Goal: Task Accomplishment & Management: Complete application form

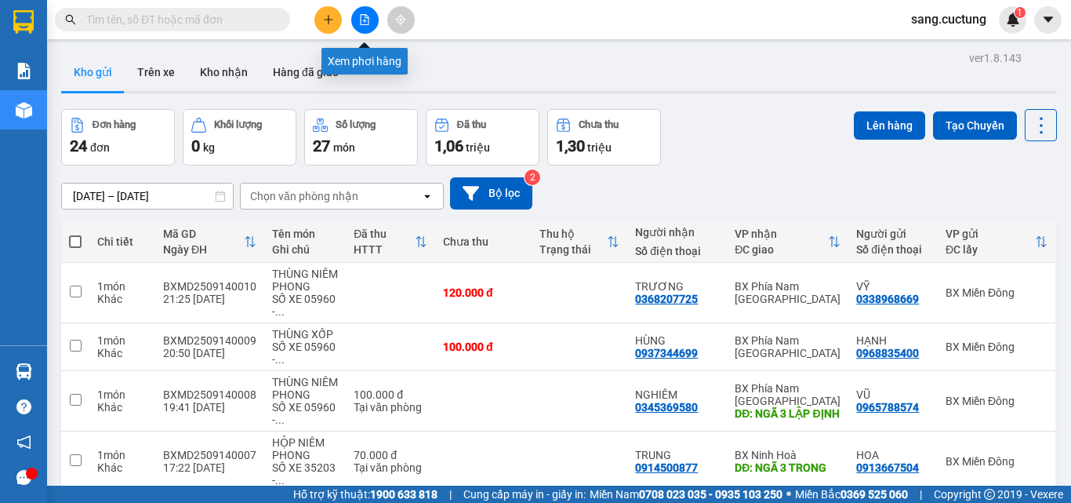
click at [366, 27] on button at bounding box center [364, 19] width 27 height 27
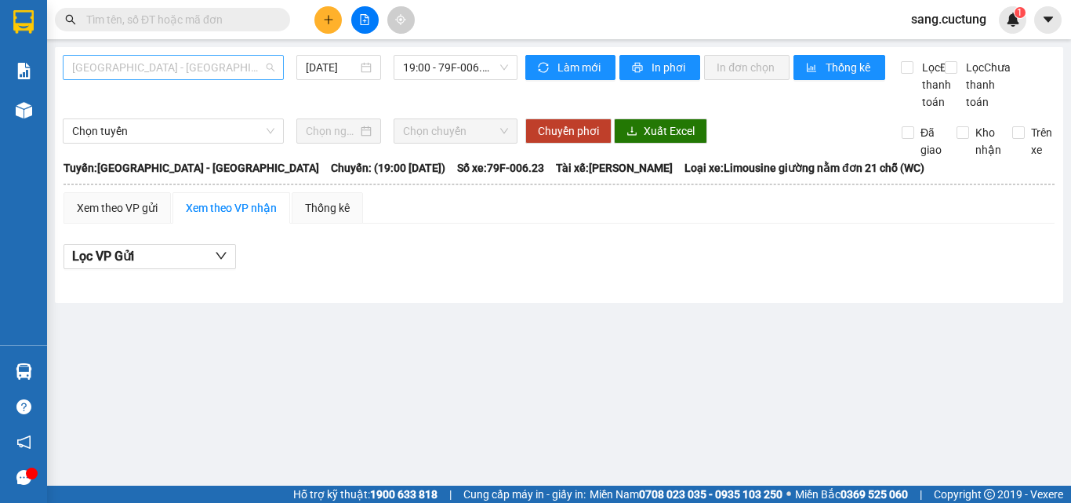
click at [265, 63] on span "[GEOGRAPHIC_DATA] - [GEOGRAPHIC_DATA]" at bounding box center [173, 68] width 202 height 24
click at [350, 94] on div "[GEOGRAPHIC_DATA] - [GEOGRAPHIC_DATA] [DATE] 19:00 - 79F-006.23" at bounding box center [290, 83] width 455 height 56
click at [342, 216] on div "Thống kê" at bounding box center [327, 207] width 45 height 17
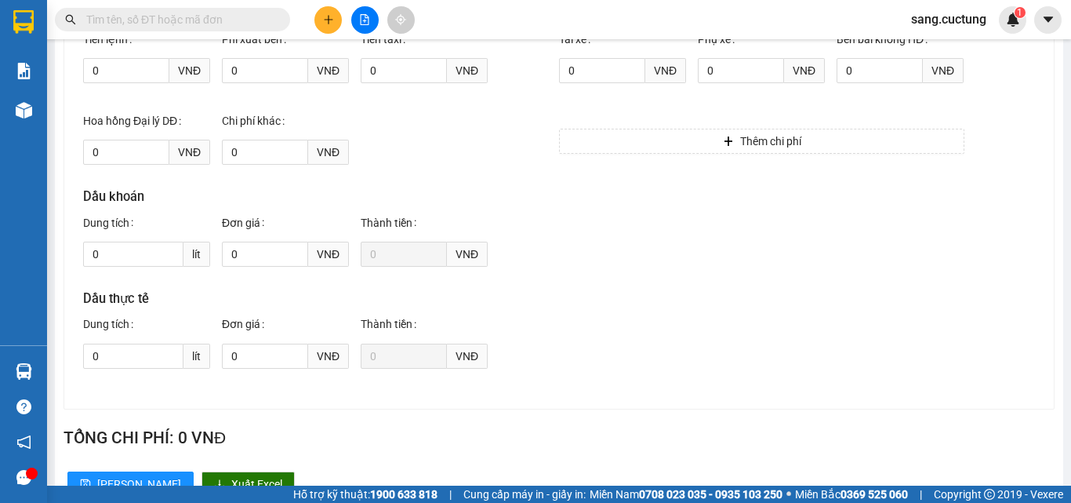
scroll to position [366, 0]
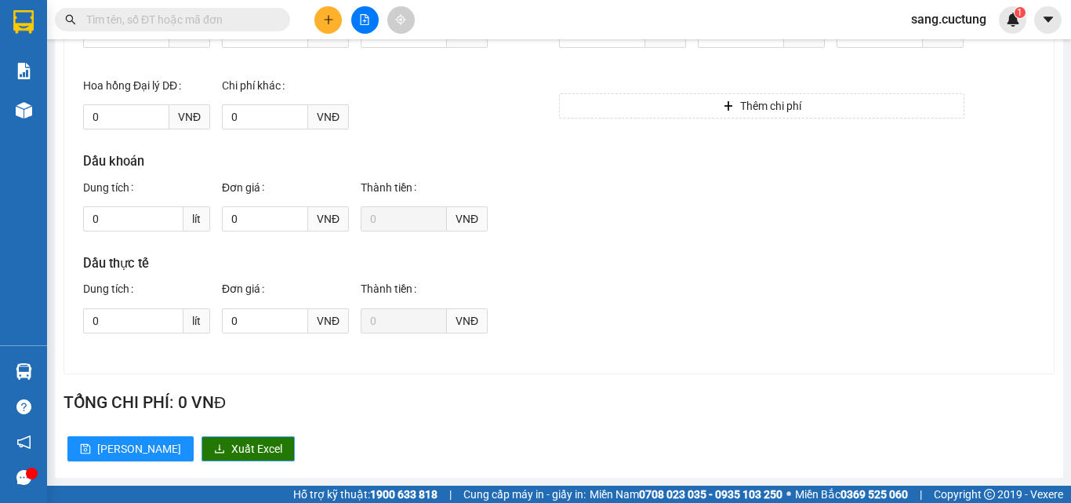
click at [231, 449] on span "Xuất Excel" at bounding box center [256, 448] width 51 height 17
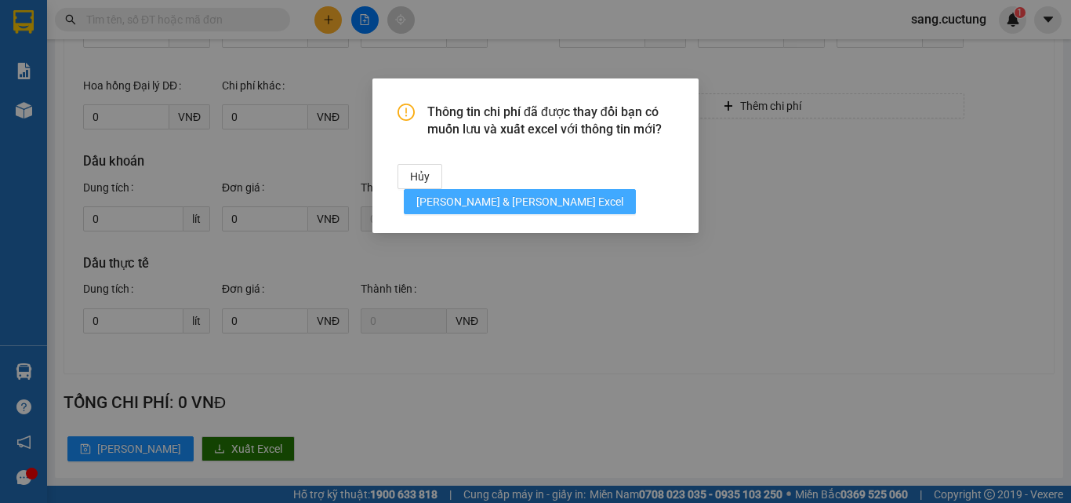
click at [598, 193] on span "[PERSON_NAME] & [PERSON_NAME] Excel" at bounding box center [519, 201] width 207 height 17
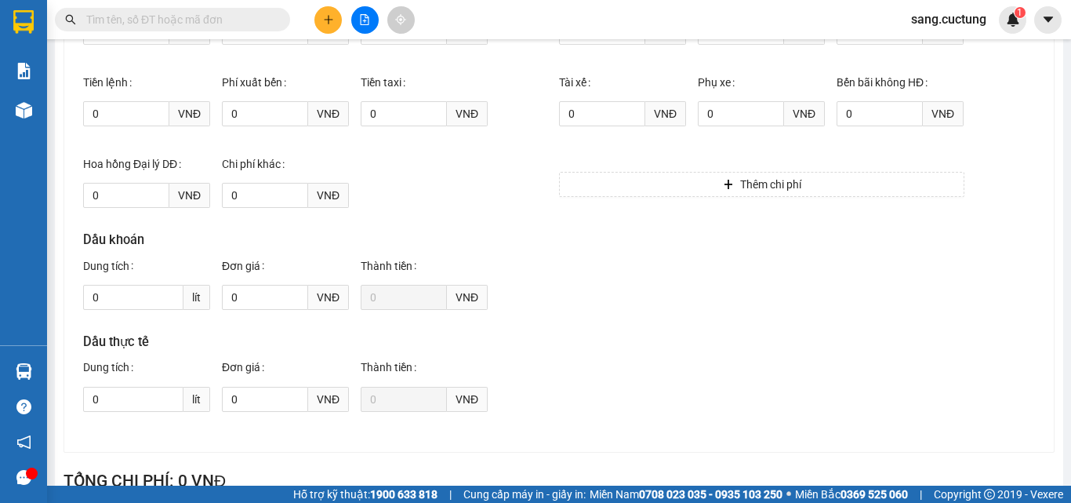
scroll to position [131, 0]
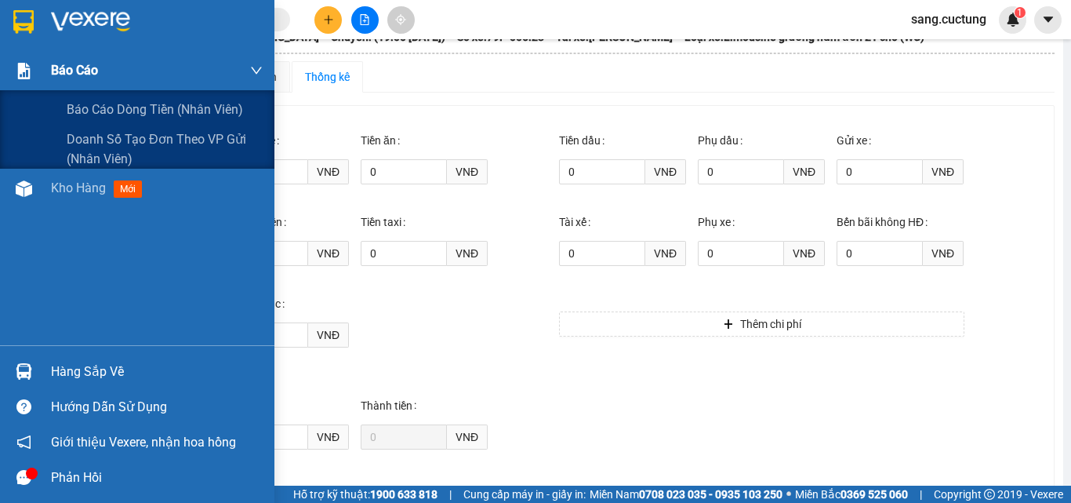
click at [57, 71] on span "Báo cáo" at bounding box center [74, 70] width 47 height 20
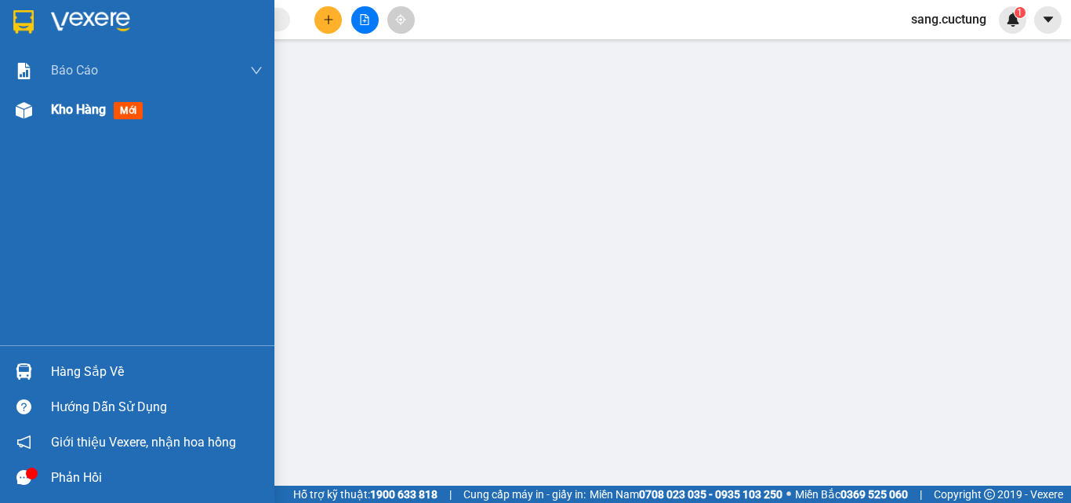
click at [89, 111] on span "Kho hàng" at bounding box center [78, 109] width 55 height 15
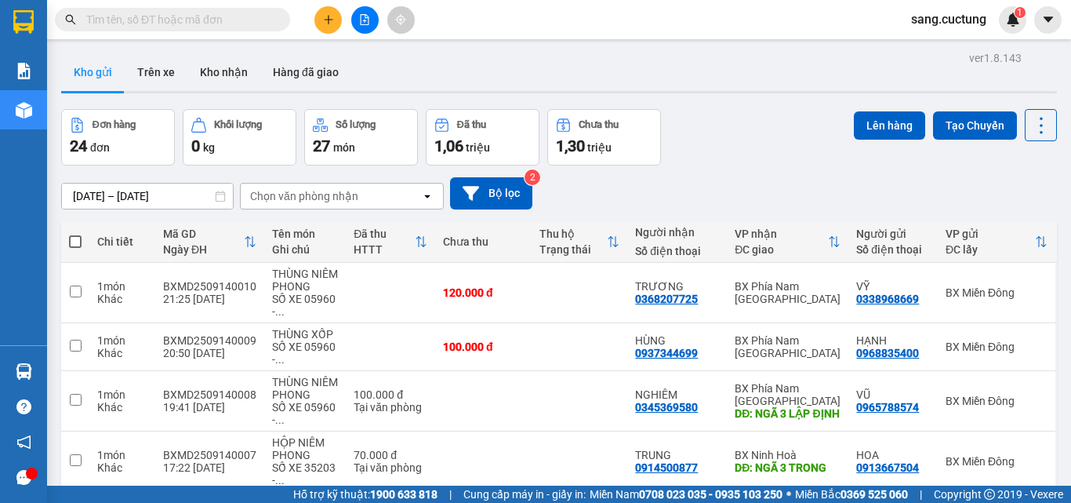
click at [322, 17] on button at bounding box center [328, 19] width 27 height 27
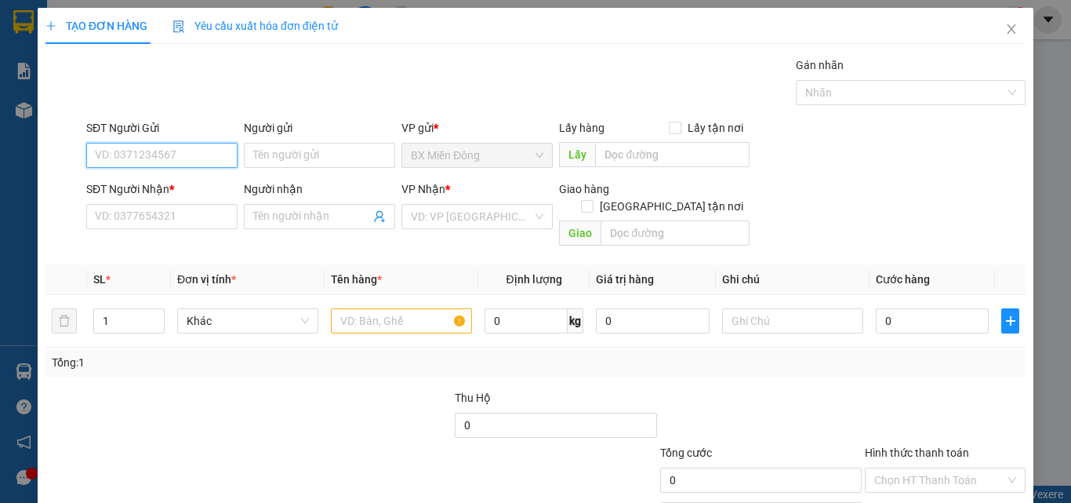
click at [181, 144] on input "SĐT Người Gửi" at bounding box center [161, 155] width 151 height 25
type input "0792589655"
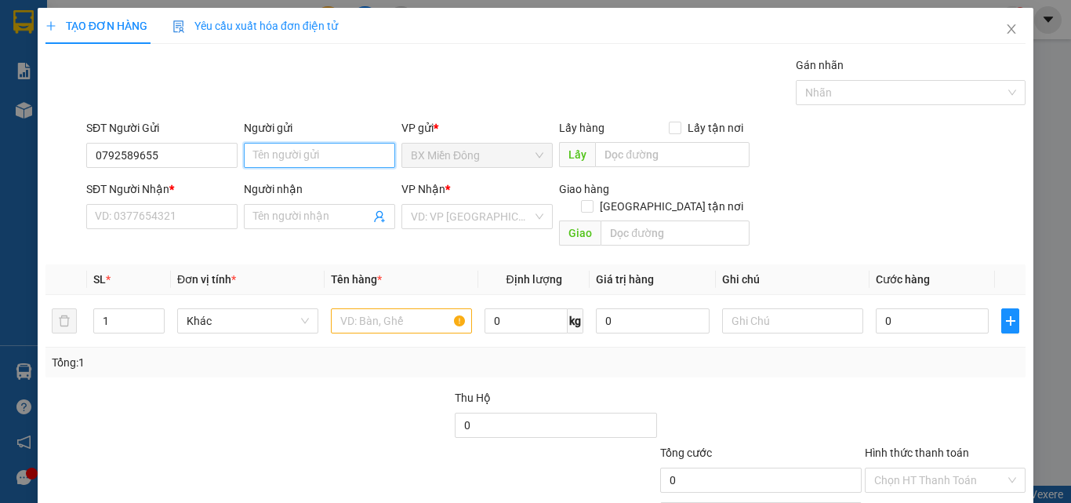
click at [282, 152] on input "Người gửi" at bounding box center [319, 155] width 151 height 25
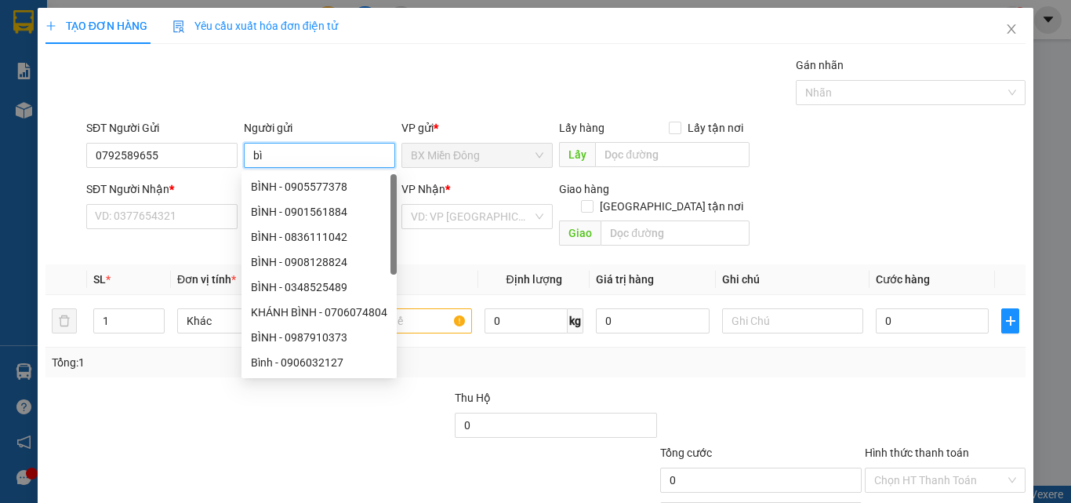
type input "b"
type input "BÌNH"
click at [169, 228] on input "SĐT Người Nhận *" at bounding box center [161, 216] width 151 height 25
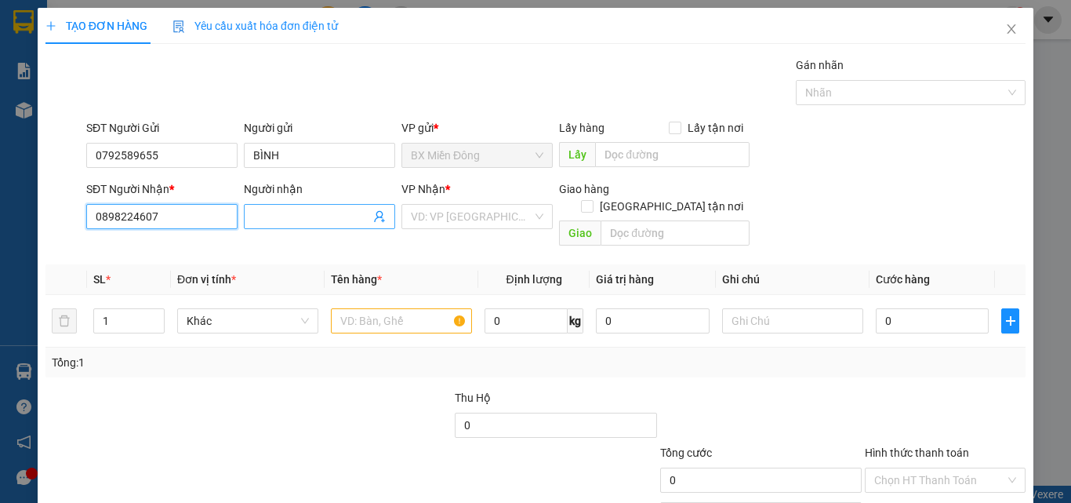
type input "0898224607"
click at [279, 216] on input "Người nhận" at bounding box center [311, 216] width 117 height 17
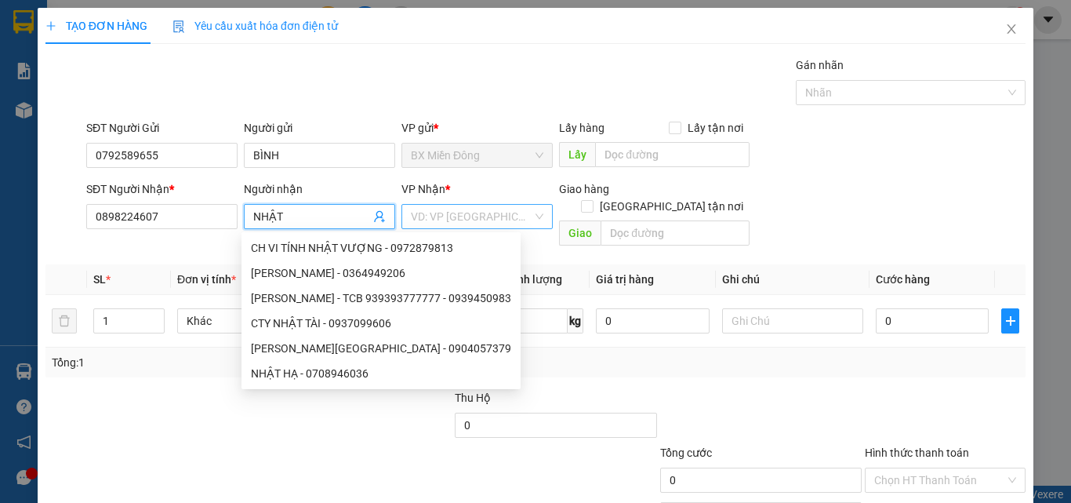
type input "NHẬT"
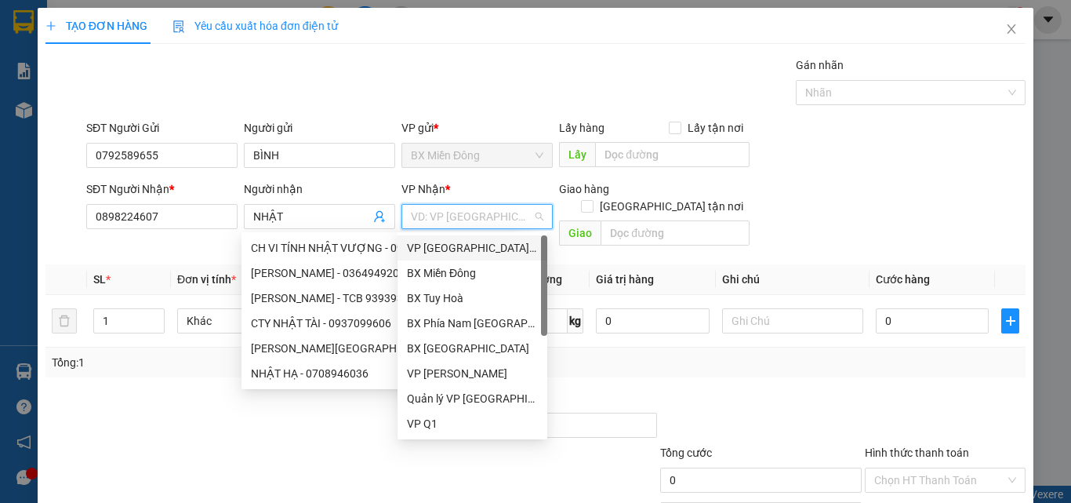
click at [441, 213] on input "search" at bounding box center [472, 217] width 122 height 24
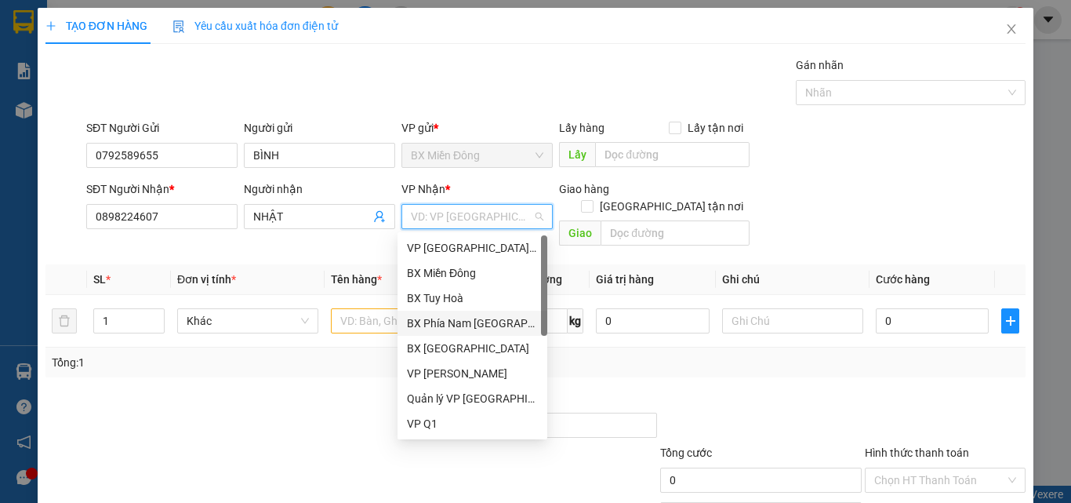
click at [488, 322] on div "BX Phía Nam [GEOGRAPHIC_DATA]" at bounding box center [472, 323] width 131 height 17
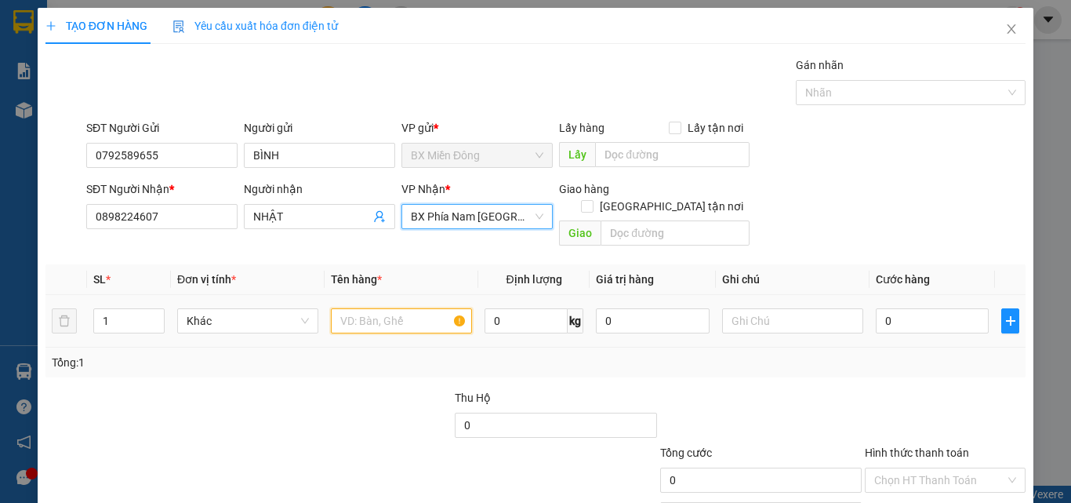
click at [392, 312] on input "text" at bounding box center [401, 320] width 141 height 25
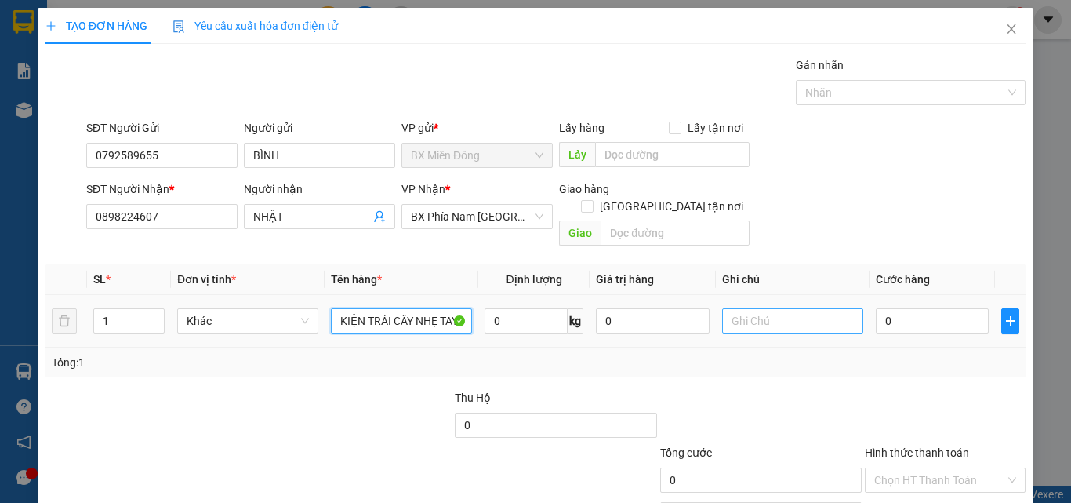
type input "KIỆN TRÁI CÂY NHẸ TAY"
click at [769, 308] on input "text" at bounding box center [792, 320] width 141 height 25
type input "XE35277-0933373796"
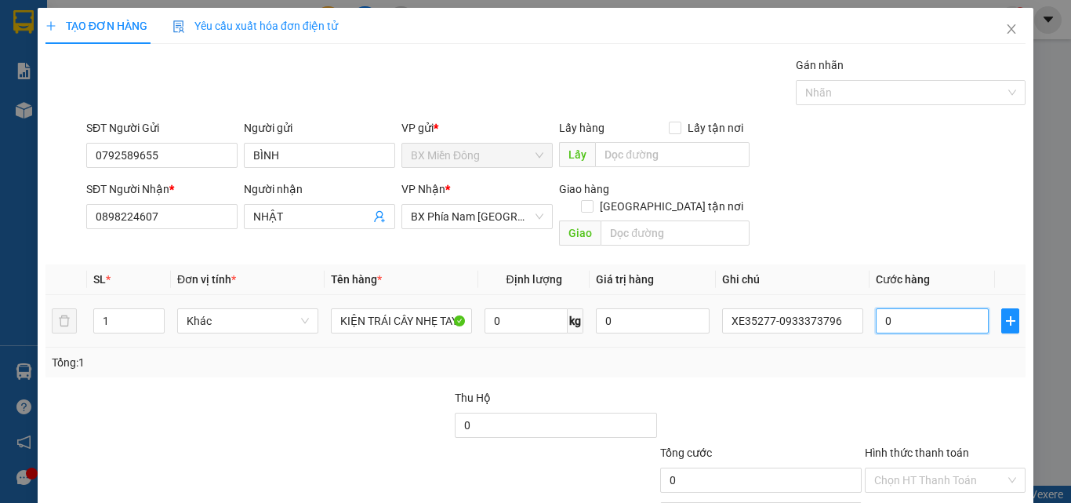
click at [940, 308] on input "0" at bounding box center [932, 320] width 113 height 25
type input "7"
type input "70"
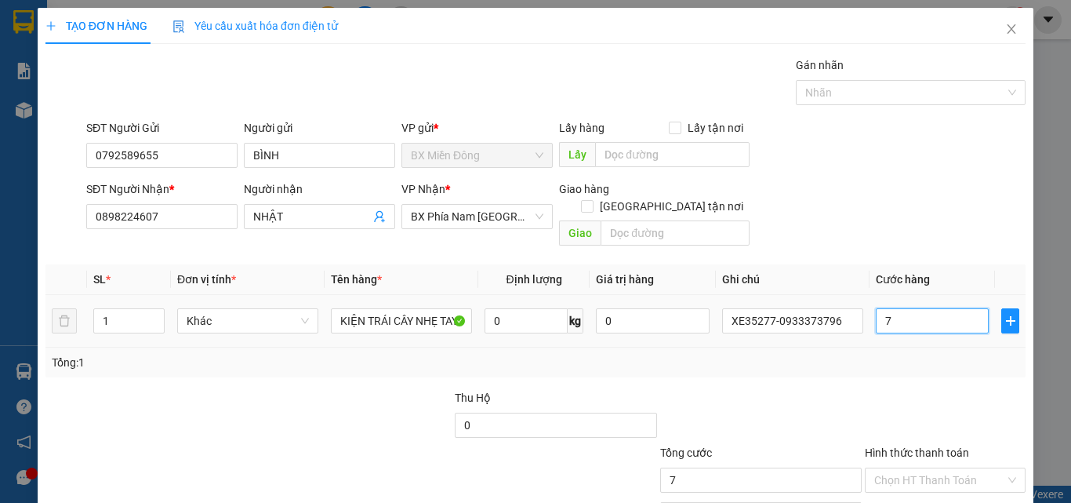
type input "70"
type input "700"
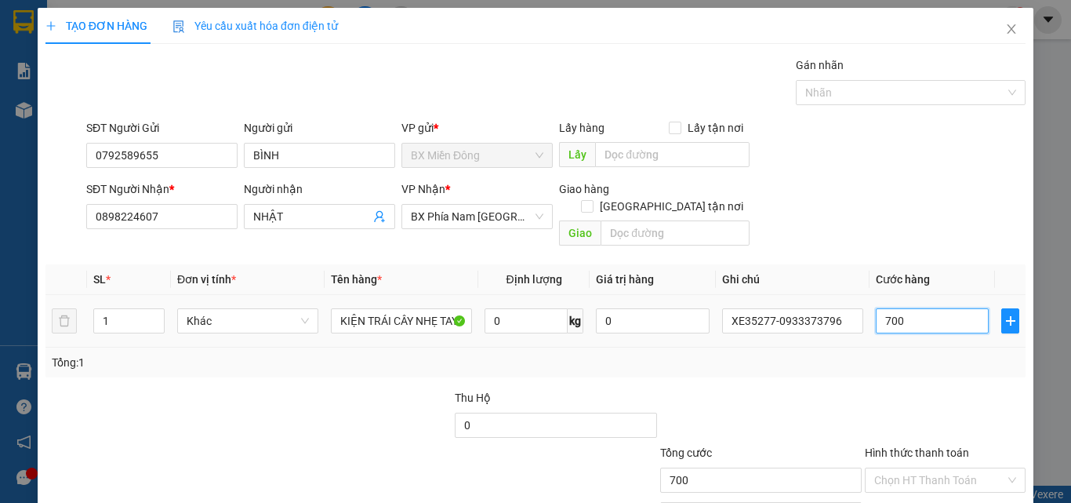
type input "7.000"
type input "70.000"
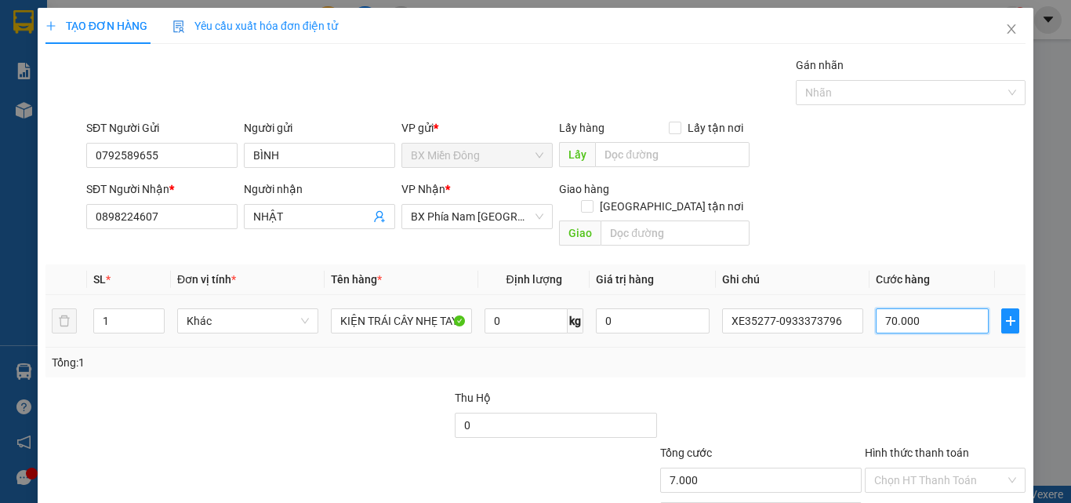
type input "70.000"
click at [829, 358] on div "Tổng: 1" at bounding box center [535, 362] width 980 height 30
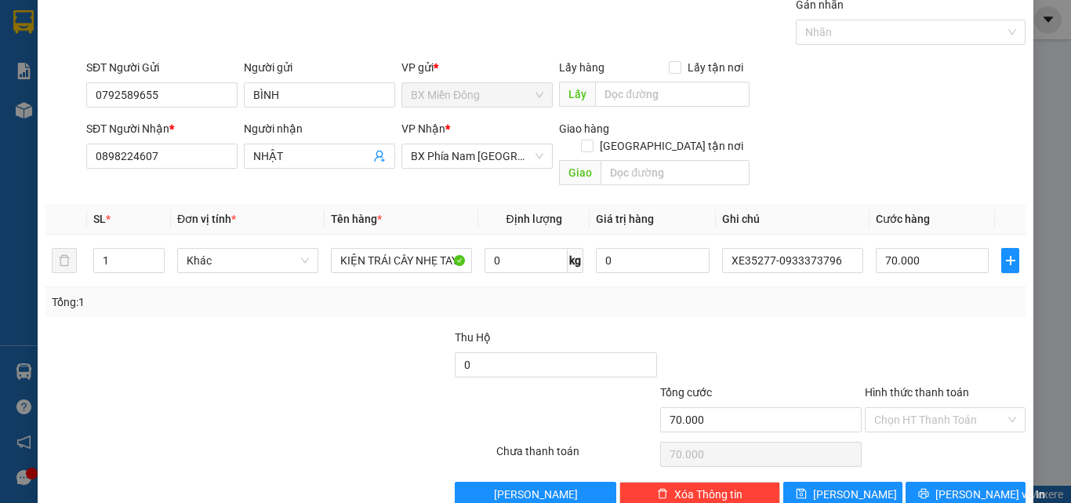
scroll to position [78, 0]
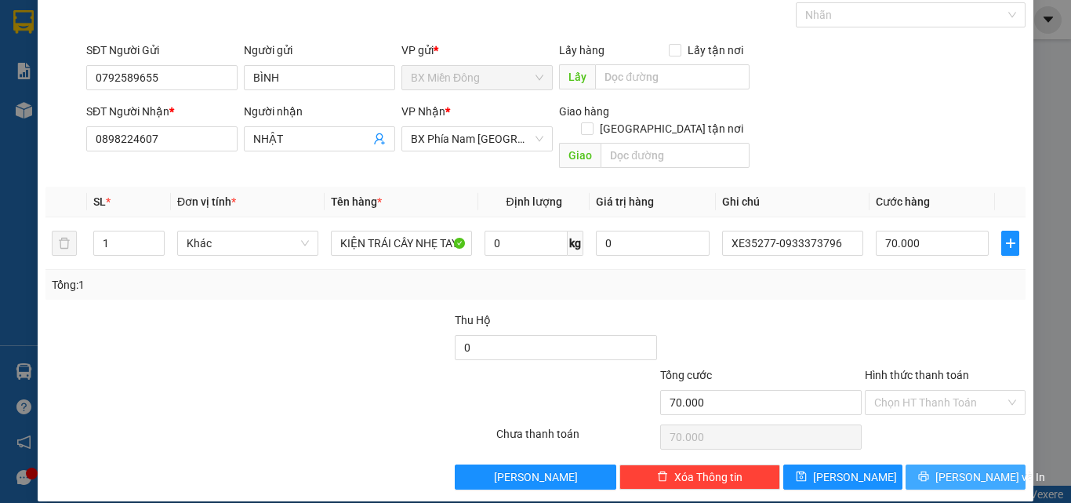
click at [942, 468] on span "[PERSON_NAME] và In" at bounding box center [991, 476] width 110 height 17
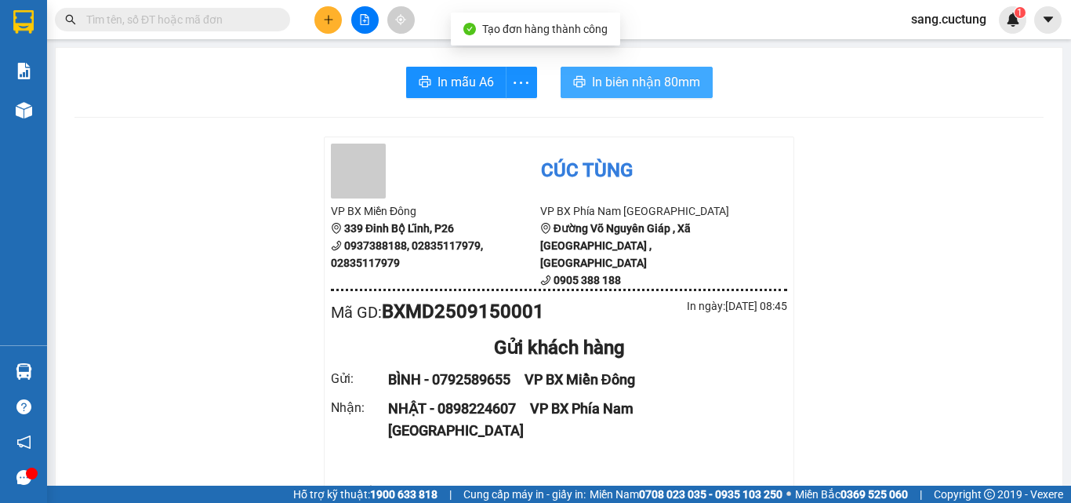
click at [589, 71] on button "In biên nhận 80mm" at bounding box center [637, 82] width 152 height 31
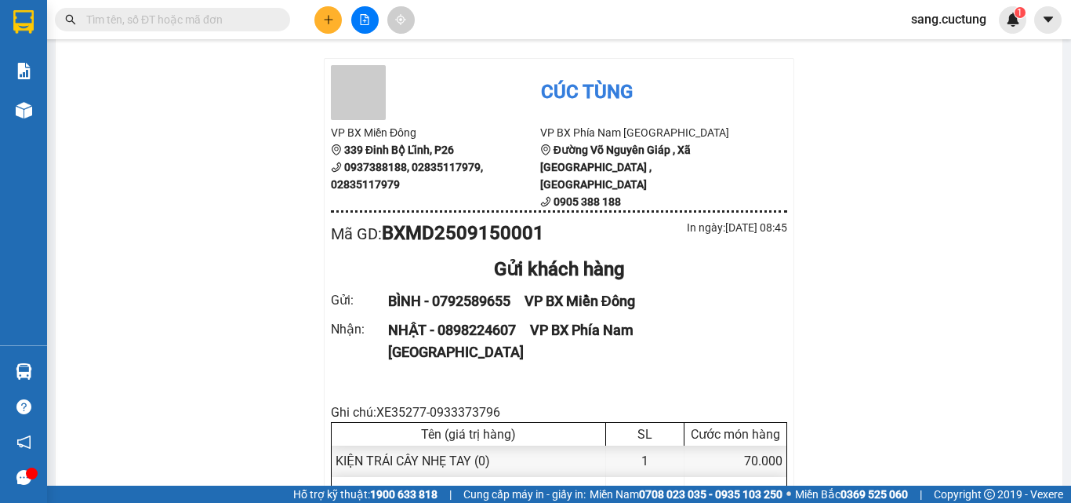
scroll to position [157, 0]
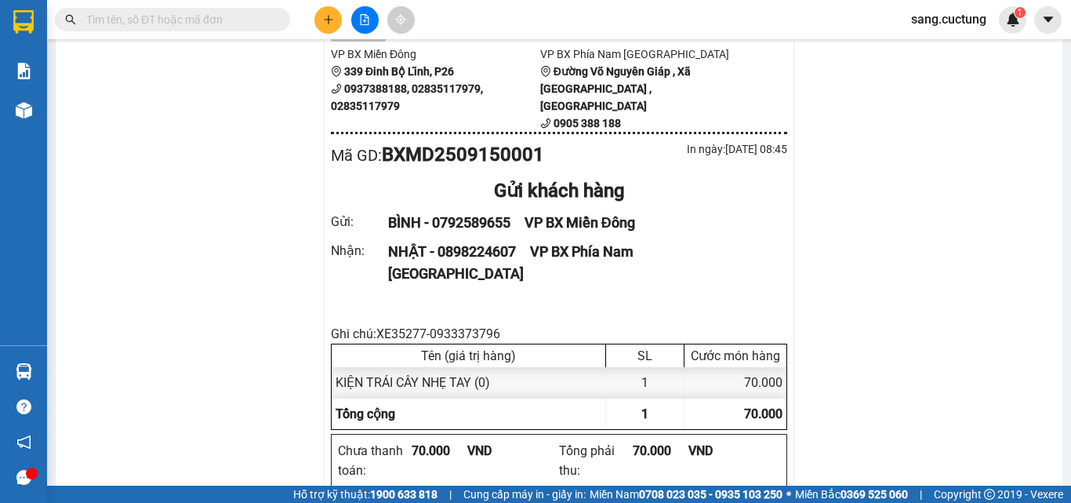
click at [319, 15] on button at bounding box center [328, 19] width 27 height 27
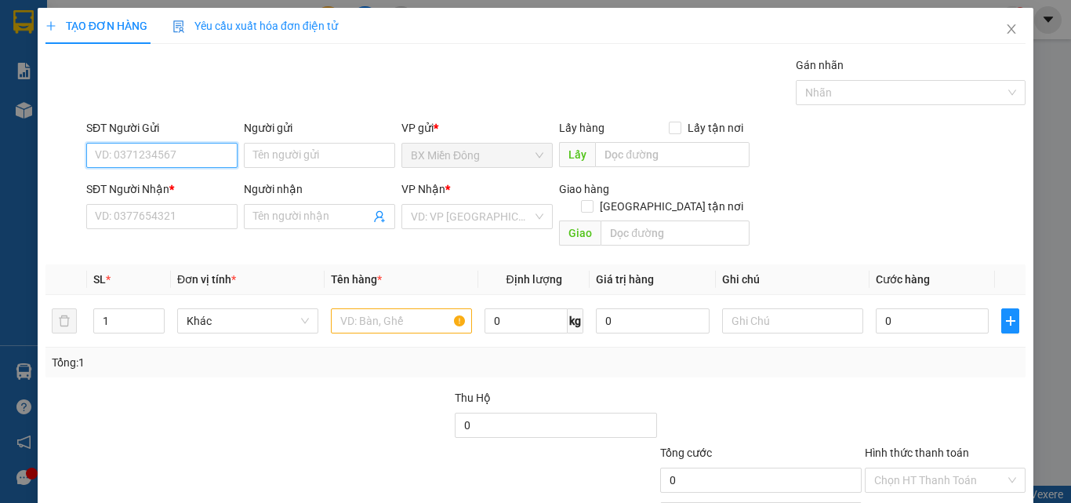
click at [197, 162] on input "SĐT Người Gửi" at bounding box center [161, 155] width 151 height 25
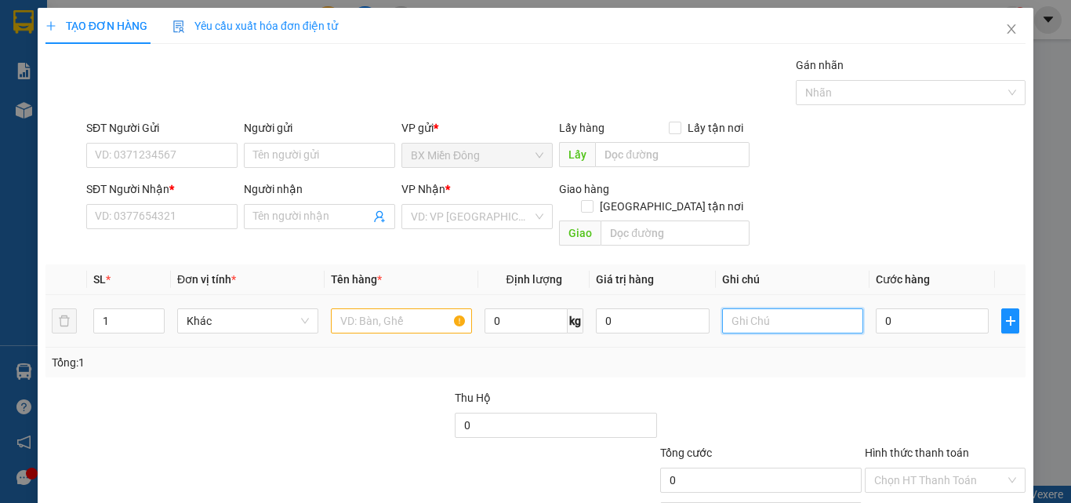
click at [745, 308] on input "text" at bounding box center [792, 320] width 141 height 25
type input "XE35277-0933373796"
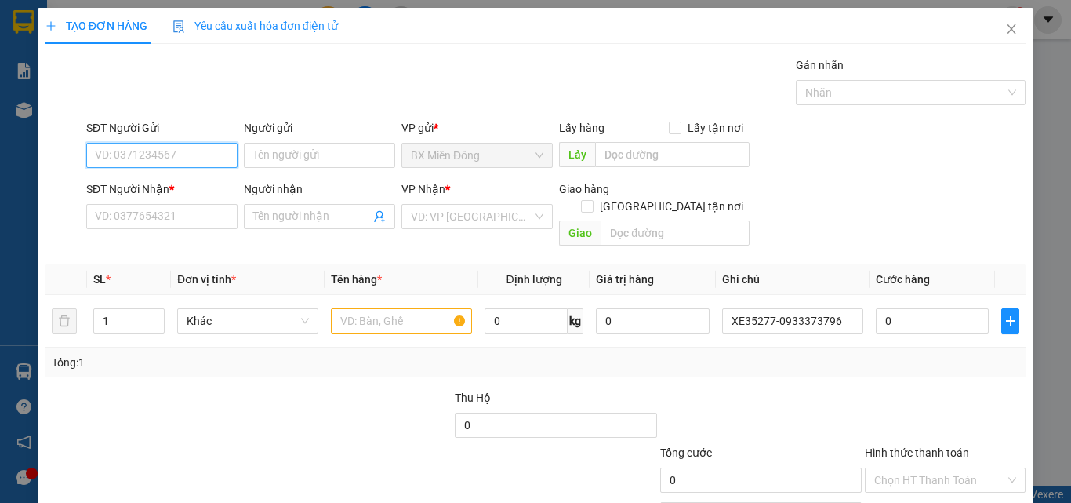
click at [107, 145] on input "SĐT Người Gửi" at bounding box center [161, 155] width 151 height 25
click at [123, 181] on div "0362552775 - GÒ VẤP" at bounding box center [160, 186] width 131 height 17
type input "0362552775"
type input "GÒ VẤP"
type input "0981685568"
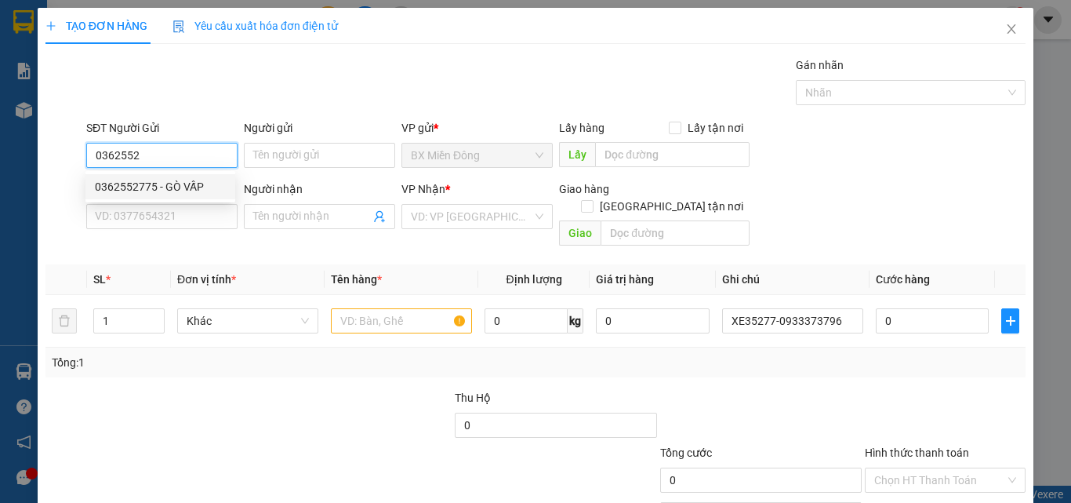
type input "LONG"
type input "50.000"
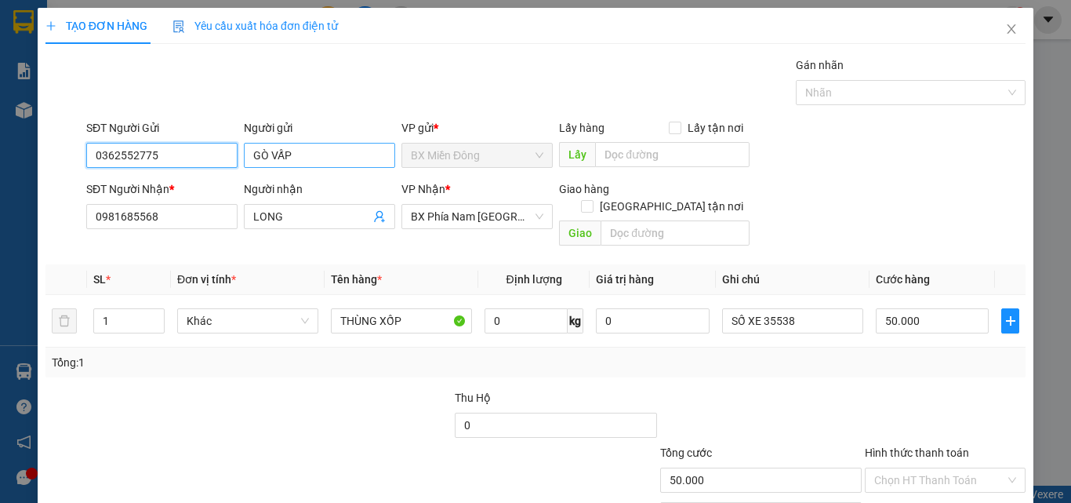
type input "0362552775"
click at [323, 154] on input "GÒ VẤP" at bounding box center [319, 155] width 151 height 25
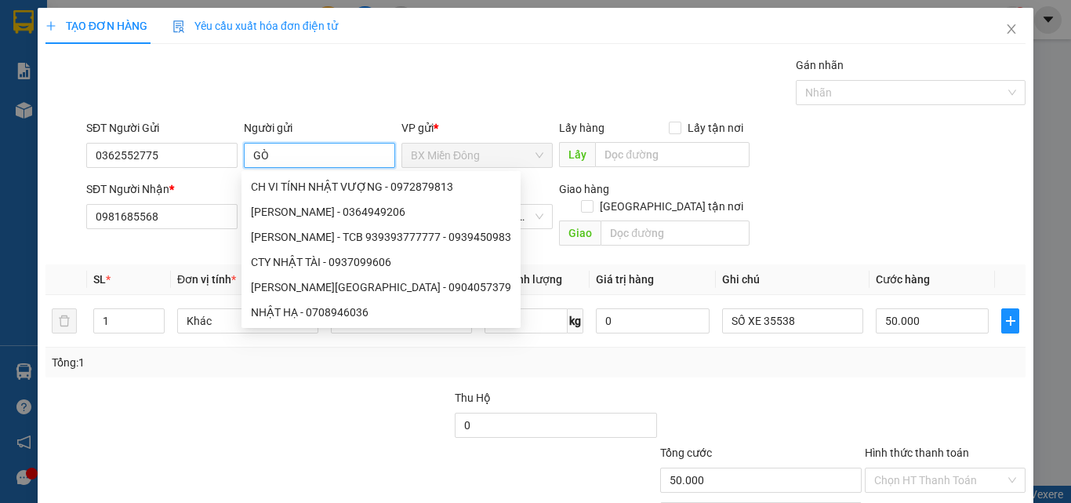
type input "G"
type input "A"
type input "ÁNH"
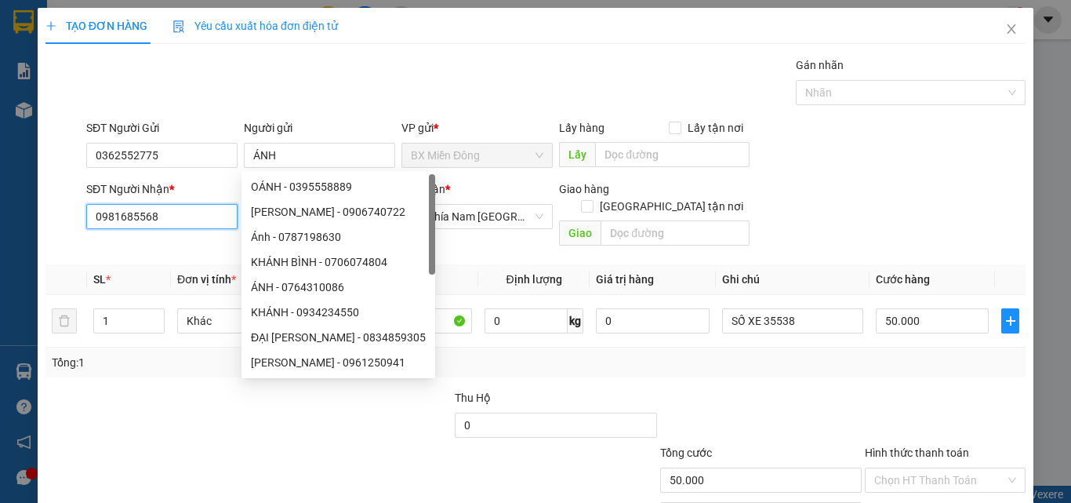
click at [220, 211] on input "0981685568" at bounding box center [161, 216] width 151 height 25
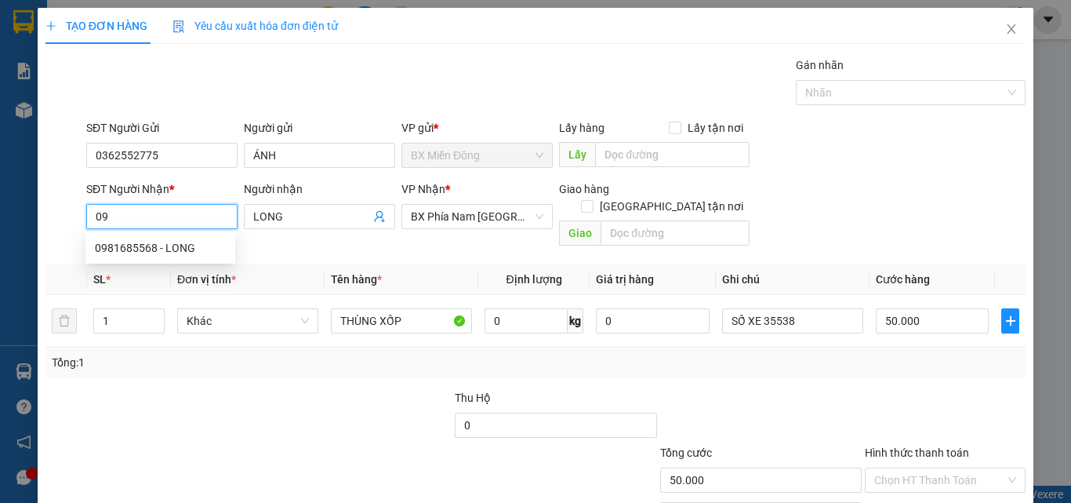
type input "0"
type input "0372540101"
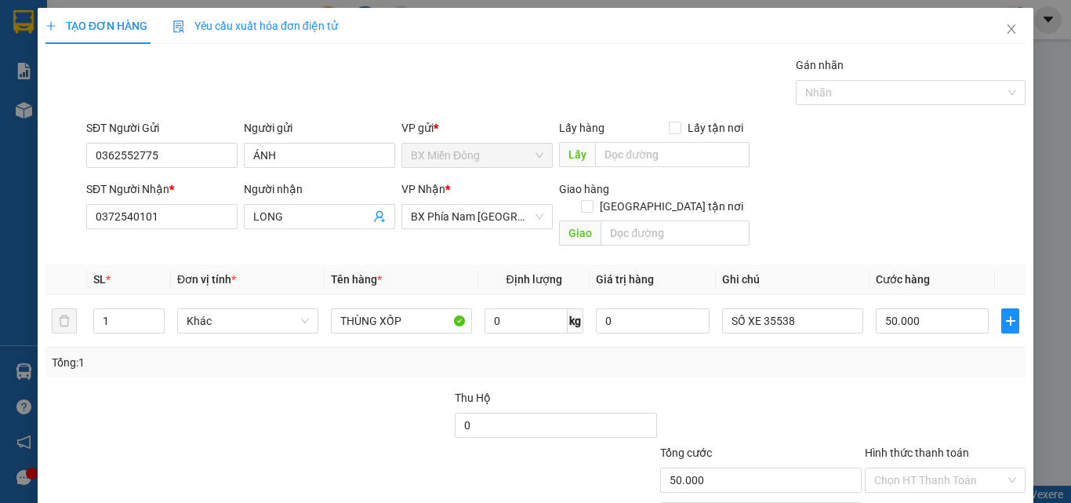
click at [336, 203] on div "Người nhận" at bounding box center [319, 192] width 151 height 24
click at [331, 221] on input "LONG" at bounding box center [311, 216] width 117 height 17
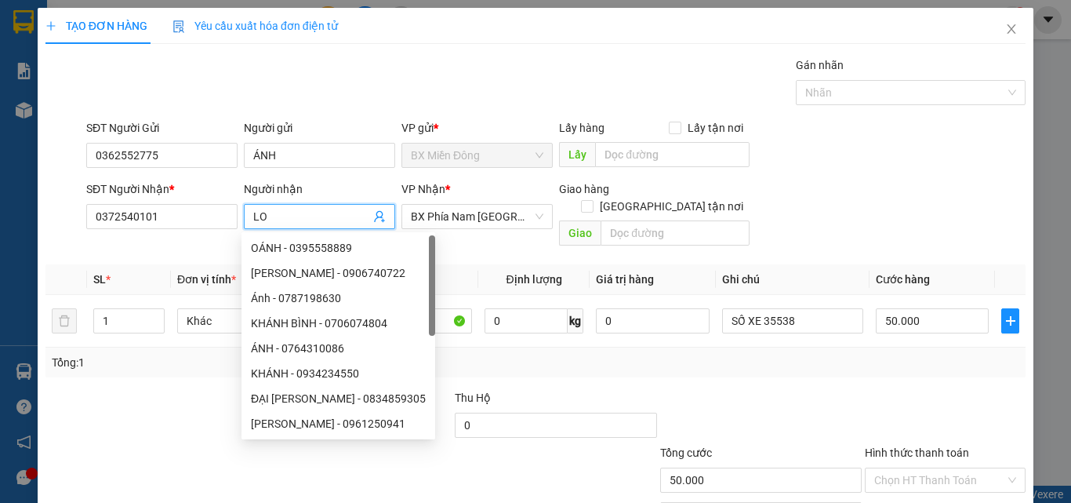
type input "L"
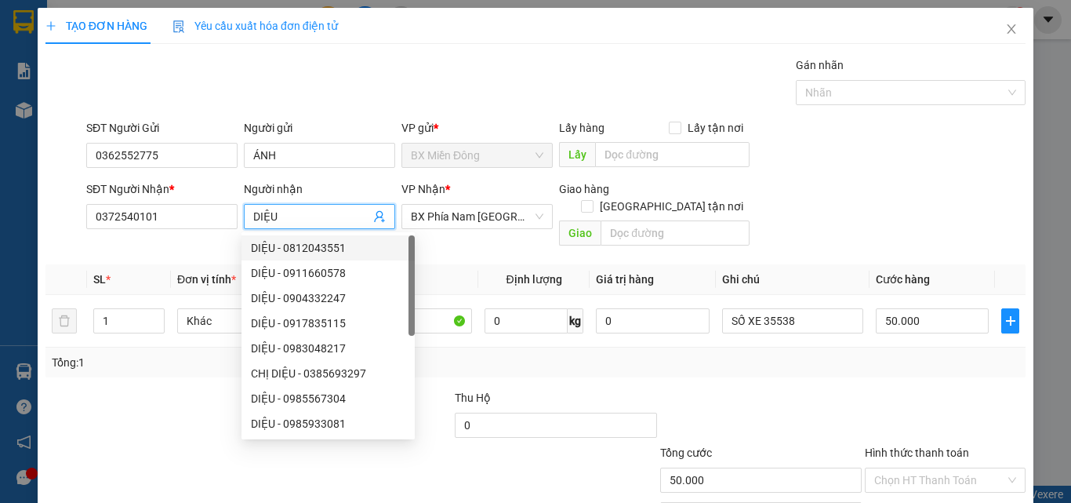
type input "DIỆU"
click at [433, 231] on div "VP Nhận * BX Phía Nam [GEOGRAPHIC_DATA]" at bounding box center [477, 207] width 151 height 55
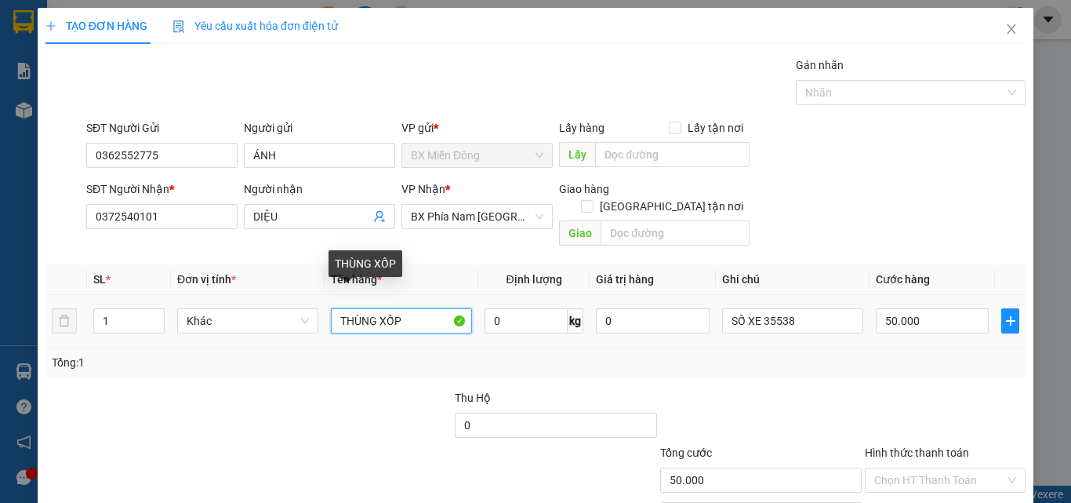
click at [426, 308] on input "THÙNG XỐP" at bounding box center [401, 320] width 141 height 25
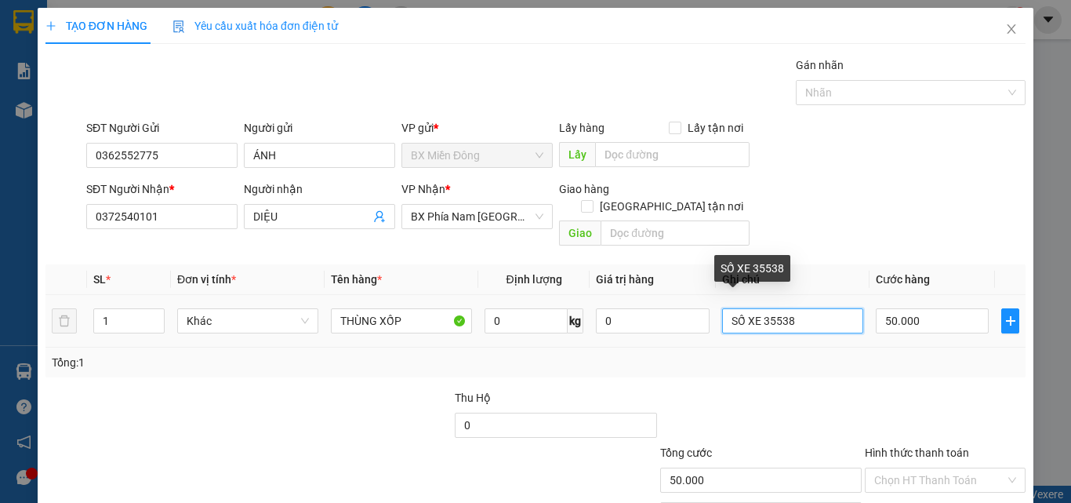
click at [790, 308] on input "SỐ XE 35538" at bounding box center [792, 320] width 141 height 25
type input "SỐ XE 35277-0933373796"
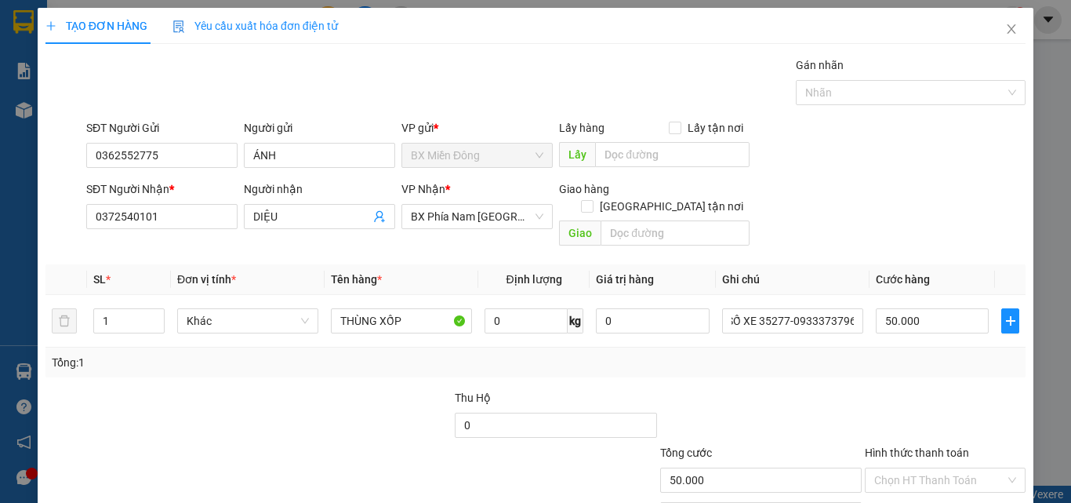
click at [805, 389] on div at bounding box center [761, 416] width 205 height 55
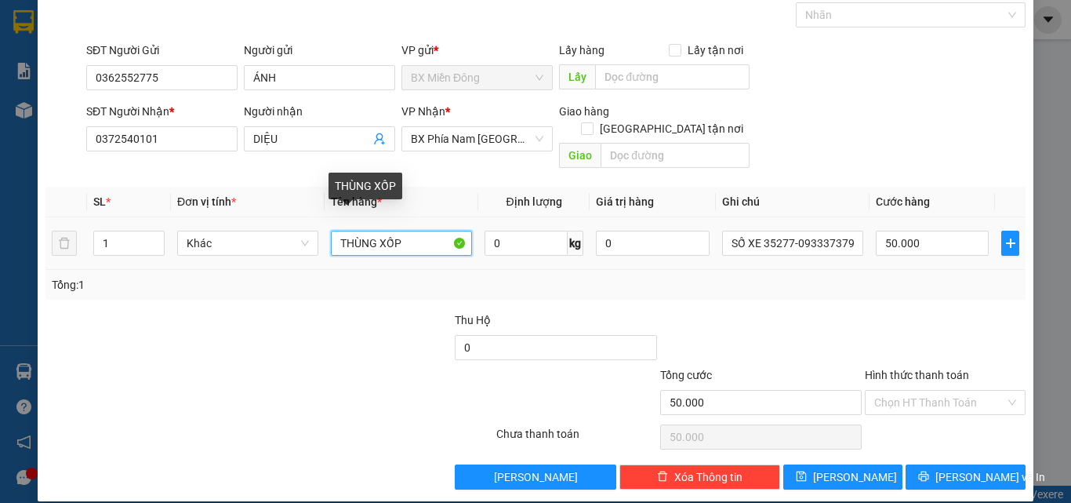
click at [414, 231] on input "THÙNG XỐP" at bounding box center [401, 243] width 141 height 25
type input "THÙNG XỐP NHỎ"
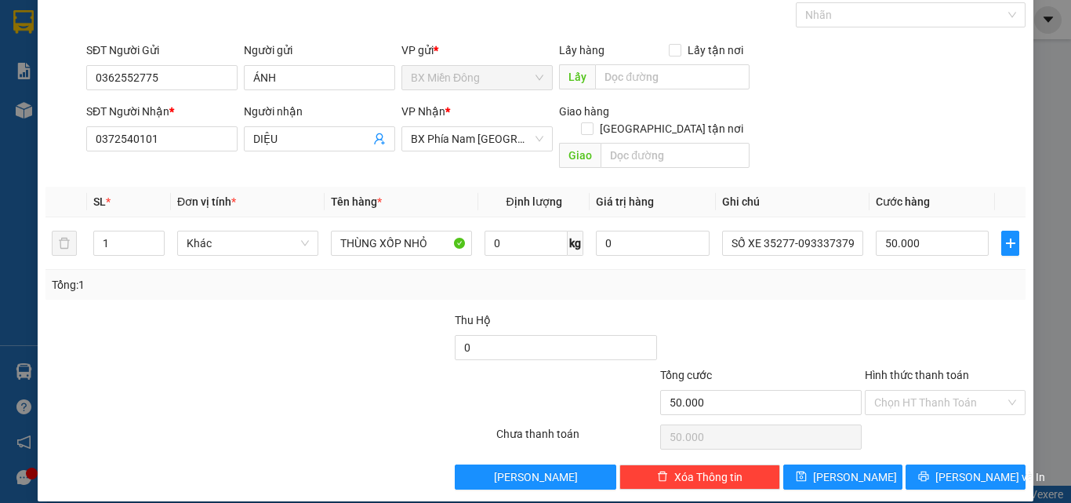
click at [387, 278] on div "Tổng: 1" at bounding box center [535, 285] width 980 height 30
click at [965, 468] on span "[PERSON_NAME] và In" at bounding box center [991, 476] width 110 height 17
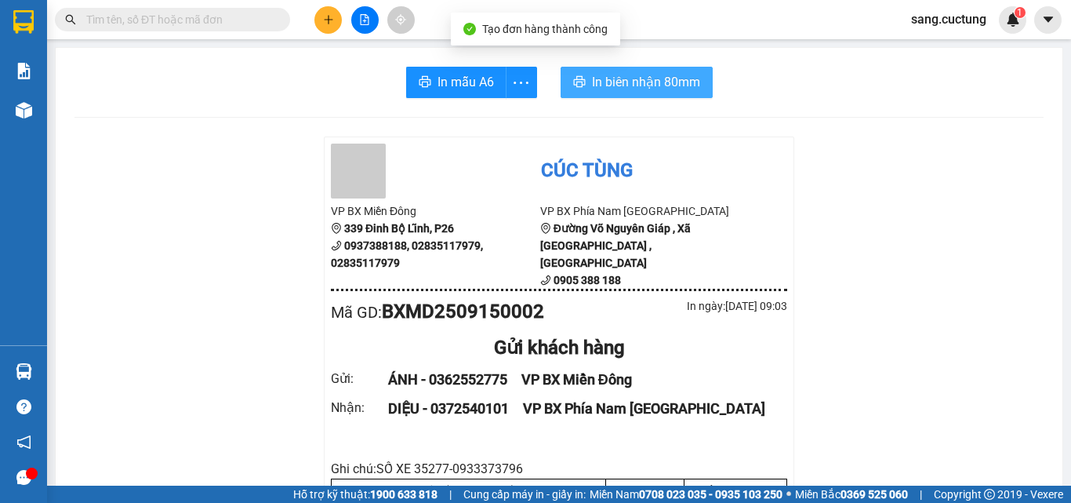
click at [688, 77] on span "In biên nhận 80mm" at bounding box center [646, 82] width 108 height 20
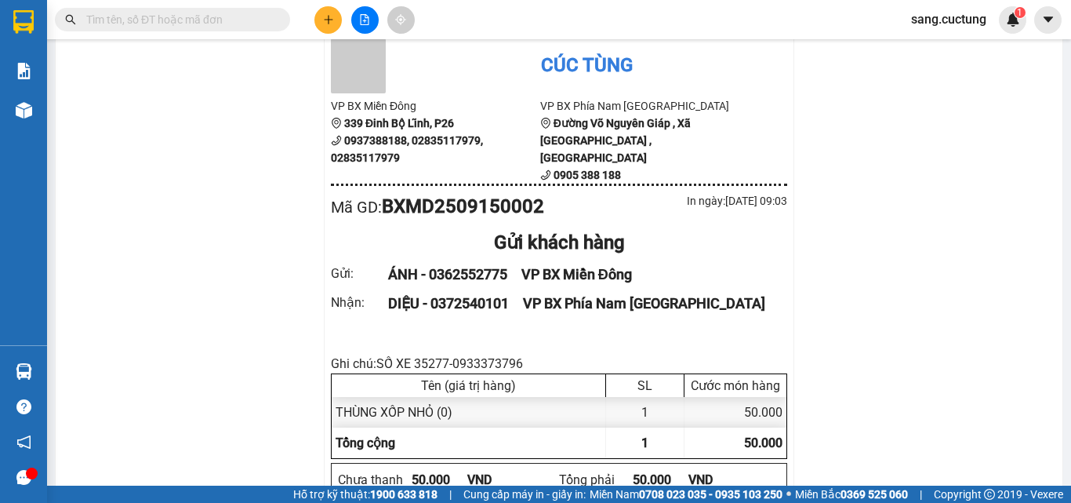
scroll to position [78, 0]
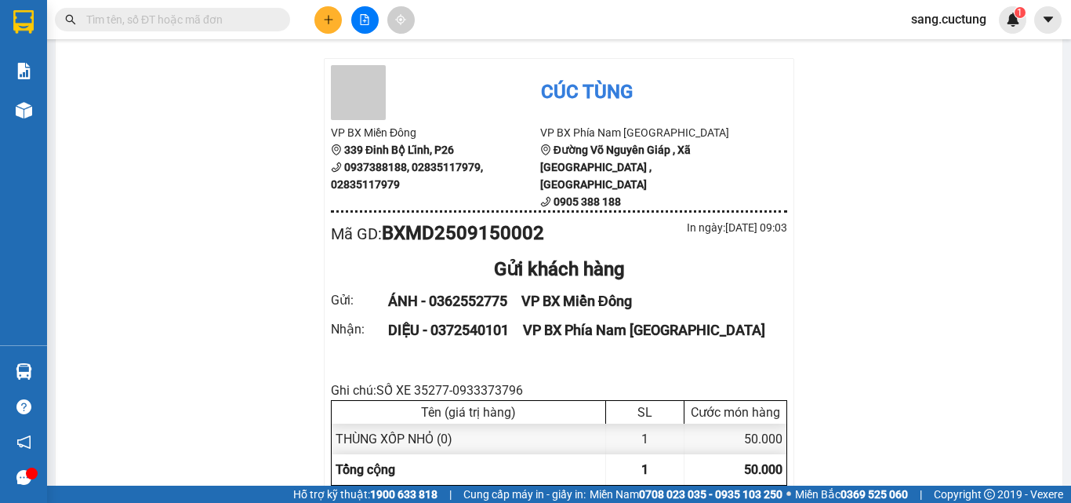
click at [329, 17] on icon "plus" at bounding box center [328, 19] width 11 height 11
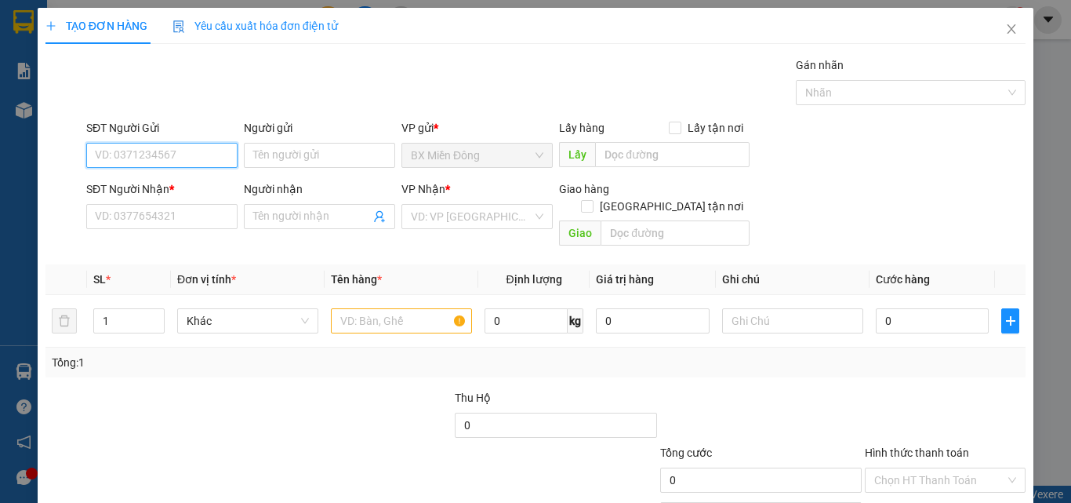
click at [133, 160] on input "SĐT Người Gửi" at bounding box center [161, 155] width 151 height 25
type input "0908448284"
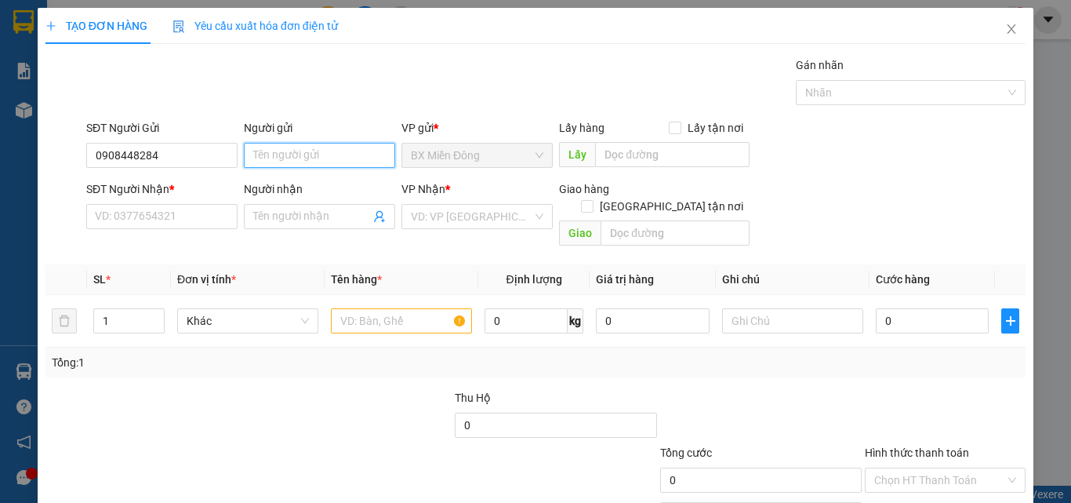
click at [247, 156] on input "Người gửi" at bounding box center [319, 155] width 151 height 25
type input "A ĐỀ"
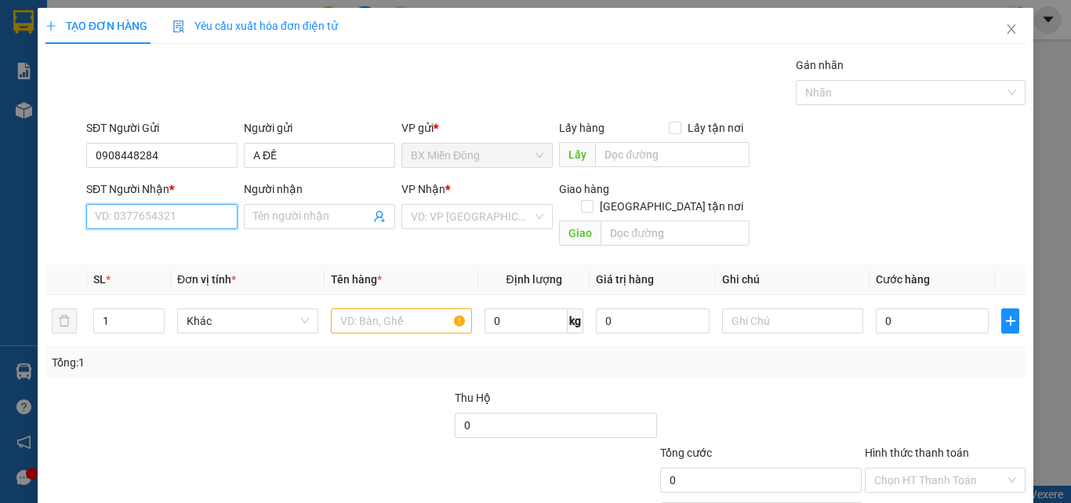
click at [209, 222] on input "SĐT Người Nhận *" at bounding box center [161, 216] width 151 height 25
type input "0586019383"
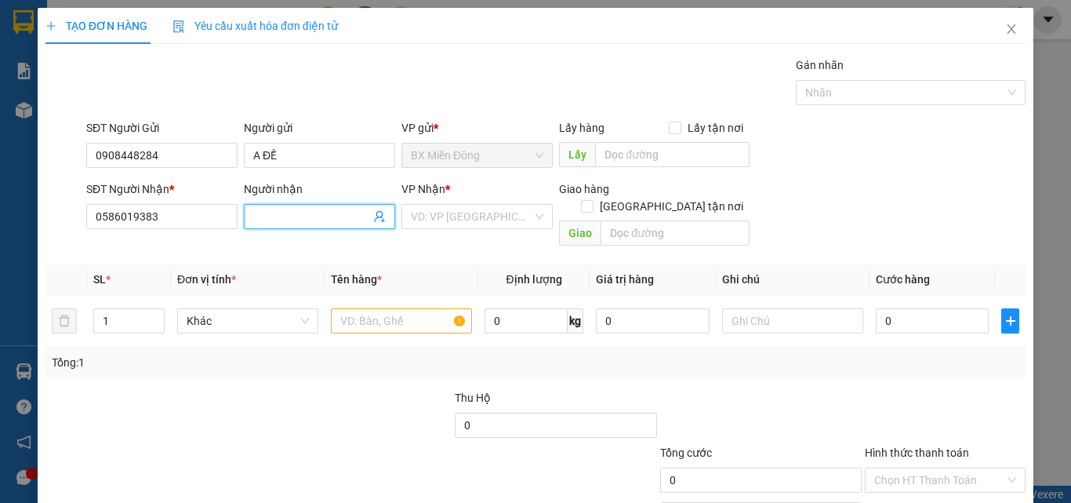
click at [315, 216] on input "Người nhận" at bounding box center [311, 216] width 117 height 17
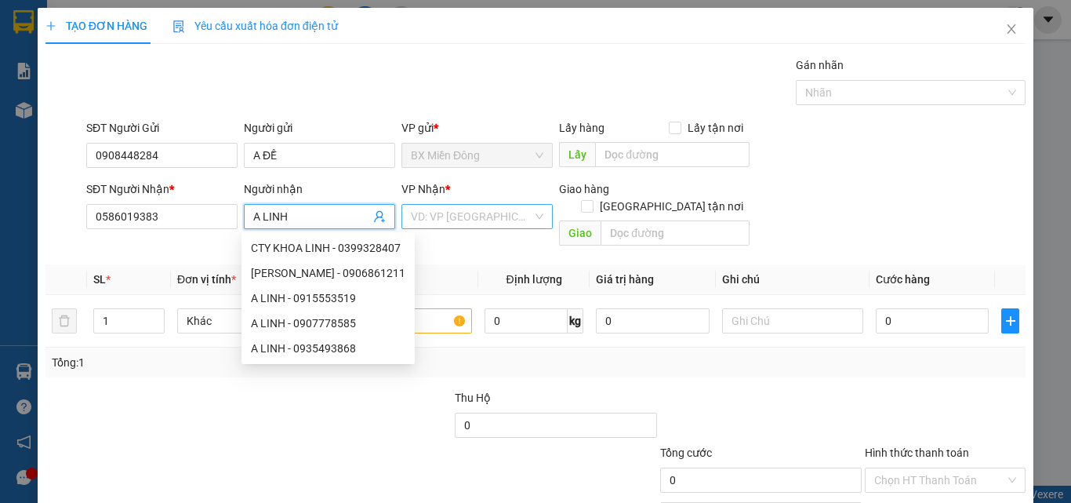
type input "A LINH"
click at [444, 223] on input "search" at bounding box center [472, 217] width 122 height 24
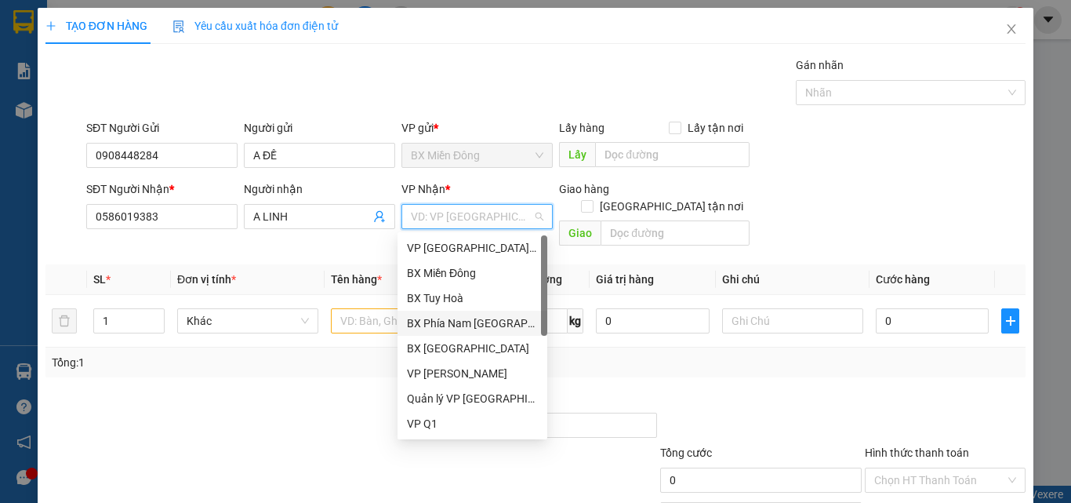
click at [500, 330] on div "BX Phía Nam [GEOGRAPHIC_DATA]" at bounding box center [472, 323] width 131 height 17
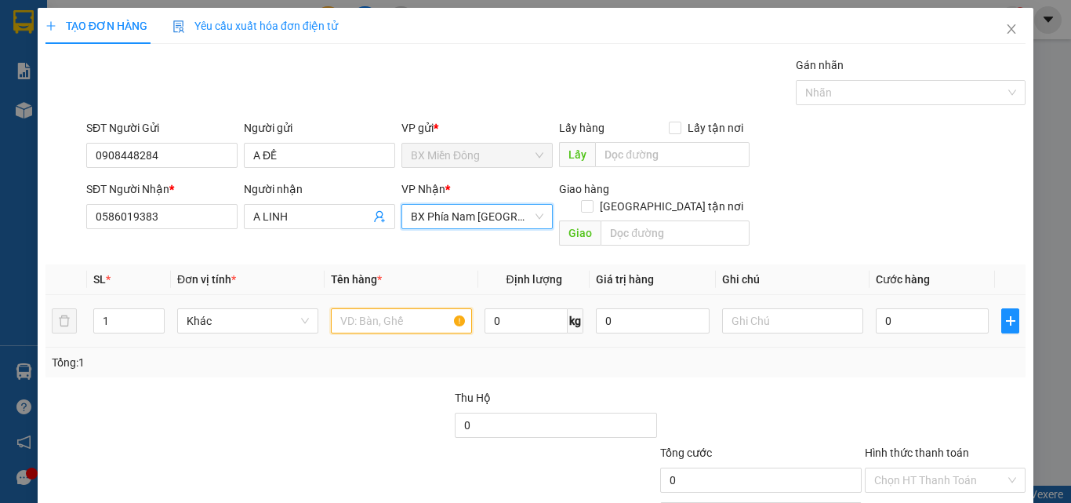
click at [414, 311] on input "text" at bounding box center [401, 320] width 141 height 25
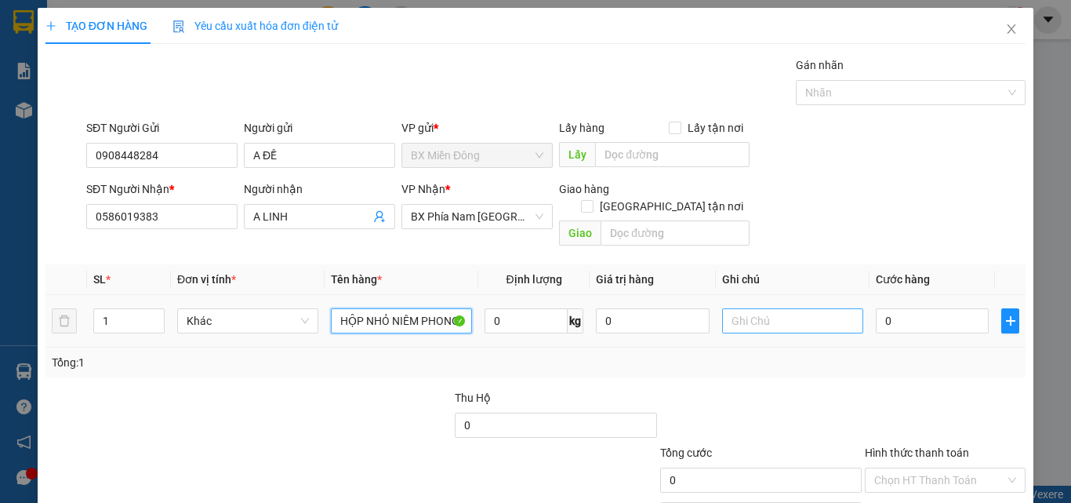
type input "HỘP NHỎ NIÊM PHONG"
click at [804, 308] on input "text" at bounding box center [792, 320] width 141 height 25
type input "XE35742-0989305305"
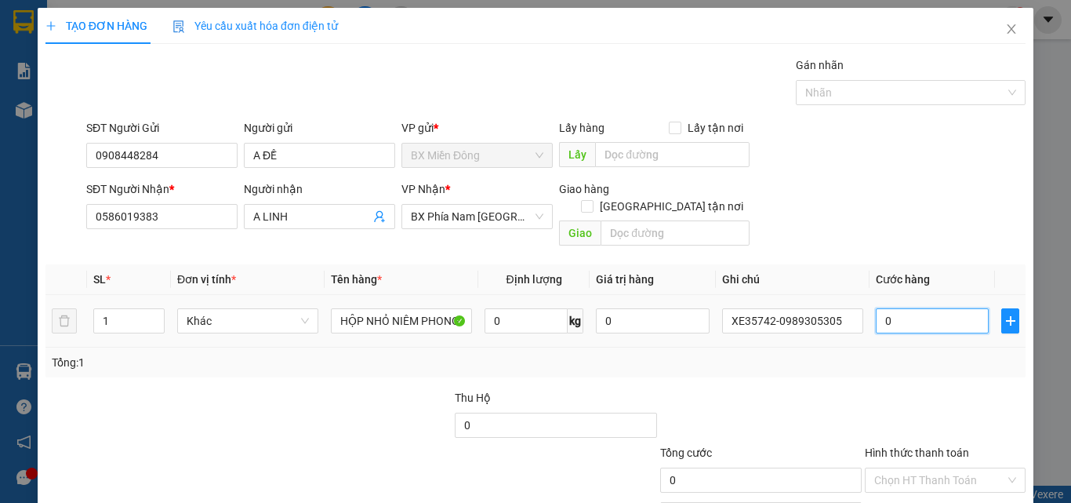
click at [896, 308] on input "0" at bounding box center [932, 320] width 113 height 25
type input "5"
type input "50"
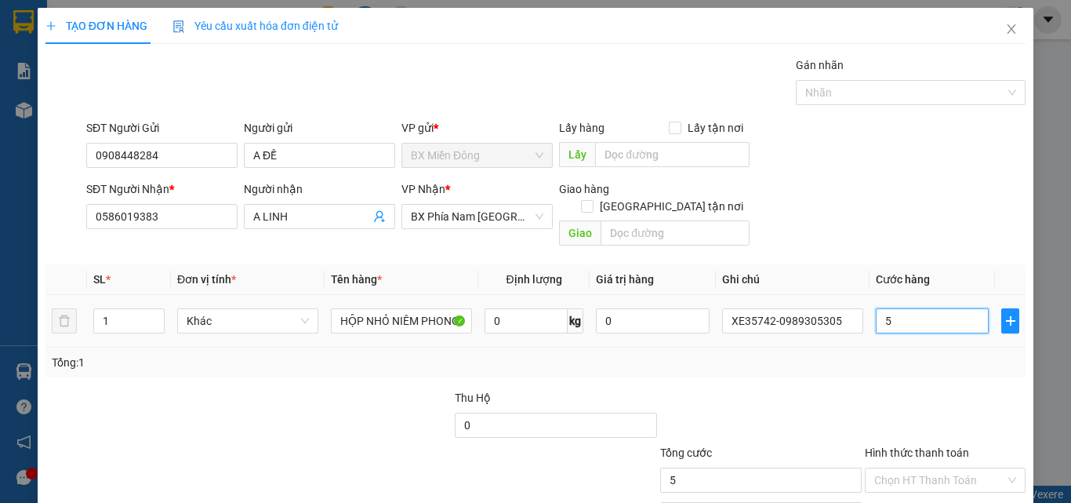
type input "50"
type input "500"
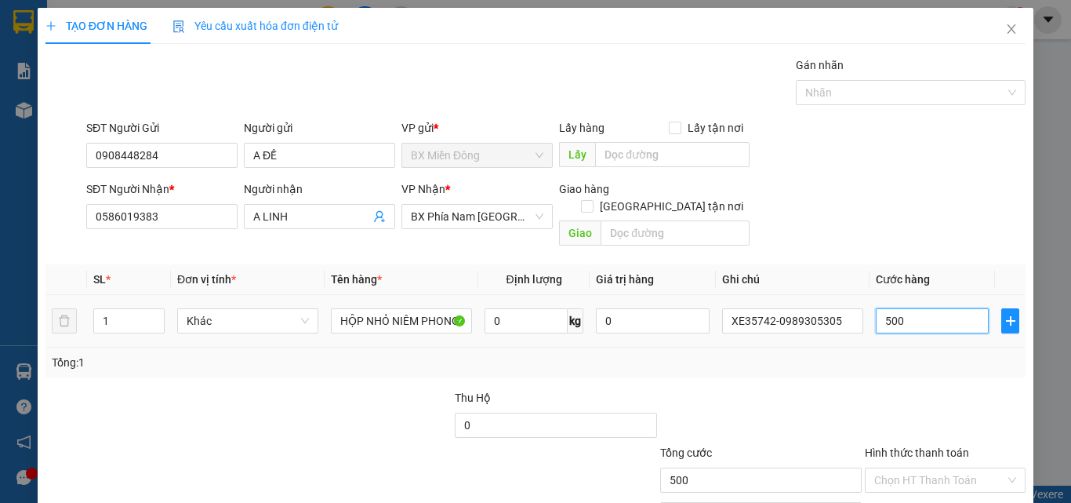
type input "5.000"
type input "50.000"
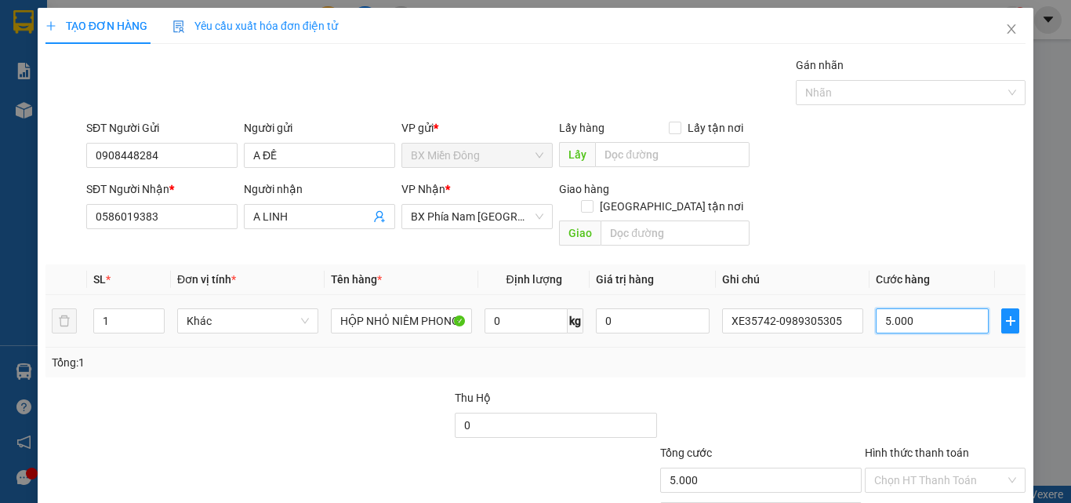
type input "50.000"
click at [837, 389] on div at bounding box center [761, 416] width 205 height 55
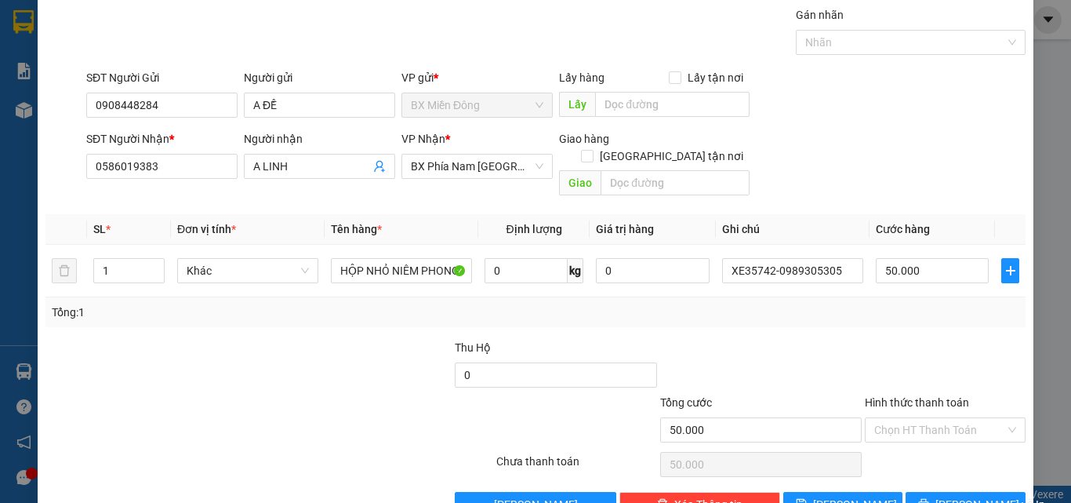
scroll to position [78, 0]
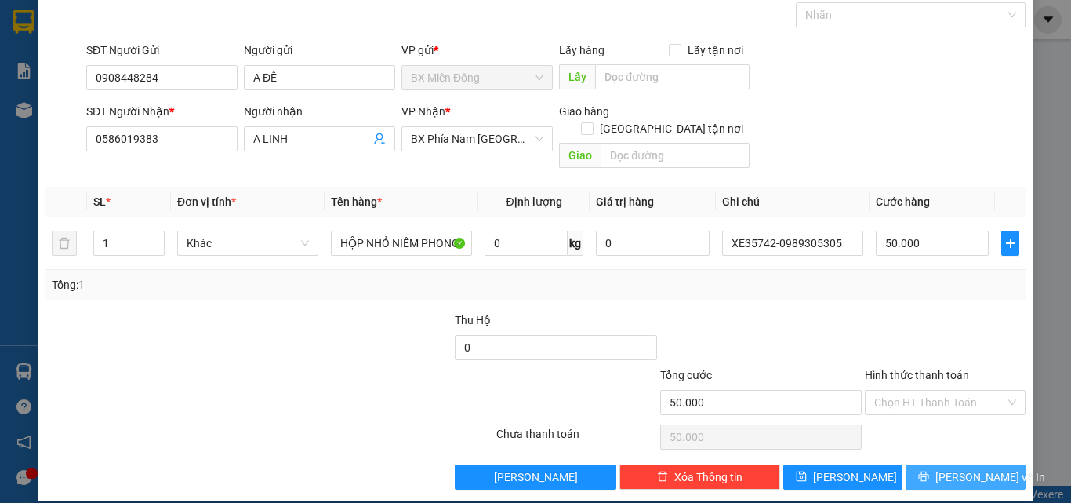
click at [920, 464] on button "[PERSON_NAME] và In" at bounding box center [966, 476] width 120 height 25
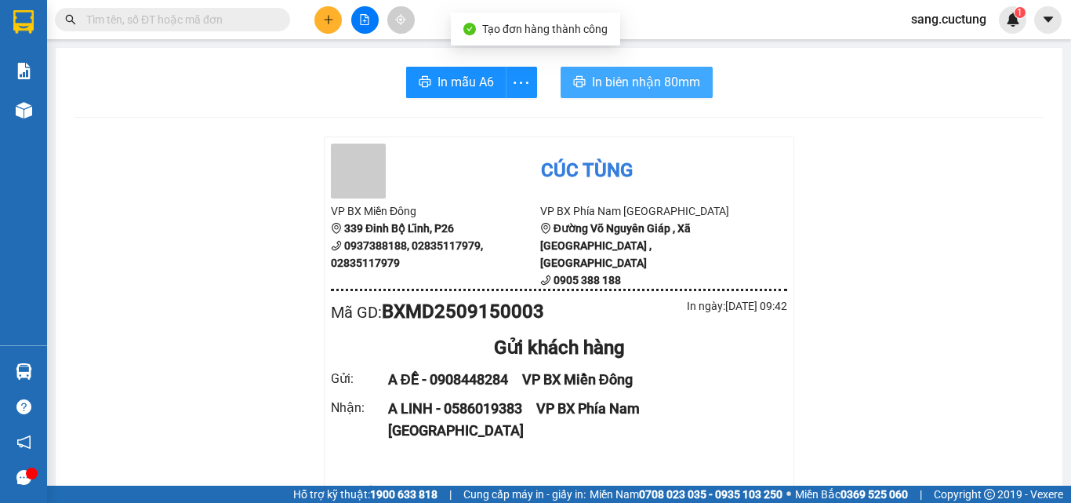
click at [689, 78] on span "In biên nhận 80mm" at bounding box center [646, 82] width 108 height 20
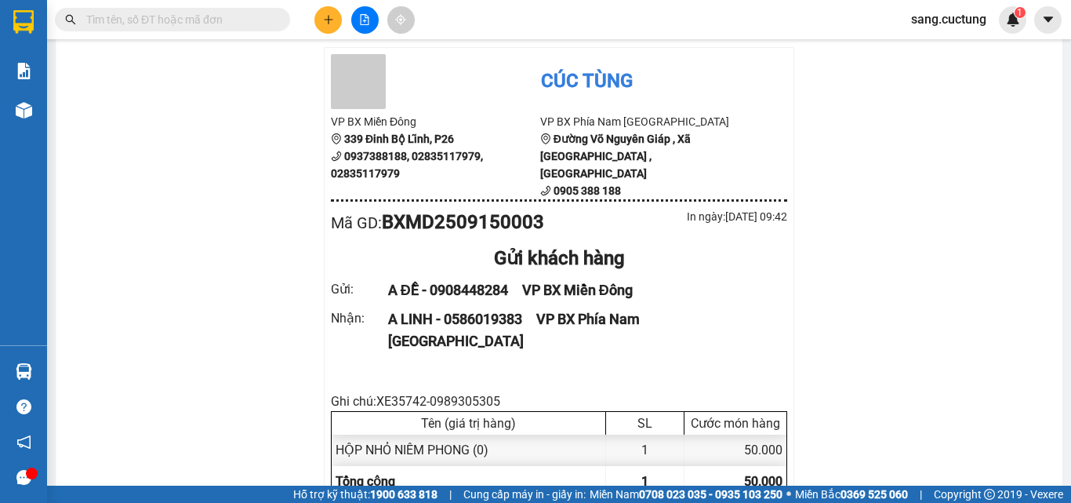
scroll to position [157, 0]
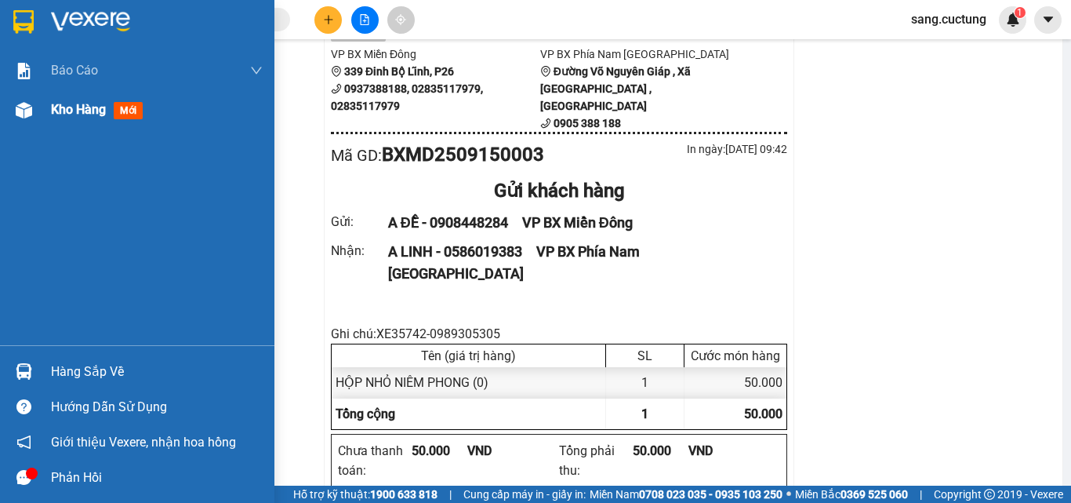
click at [64, 111] on span "Kho hàng" at bounding box center [78, 109] width 55 height 15
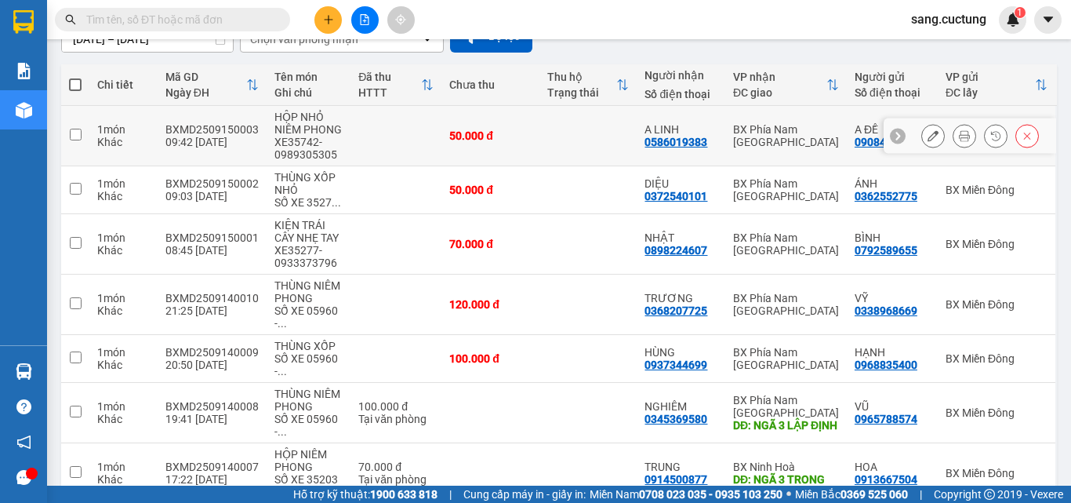
click at [77, 140] on input "checkbox" at bounding box center [76, 135] width 12 height 12
checkbox input "true"
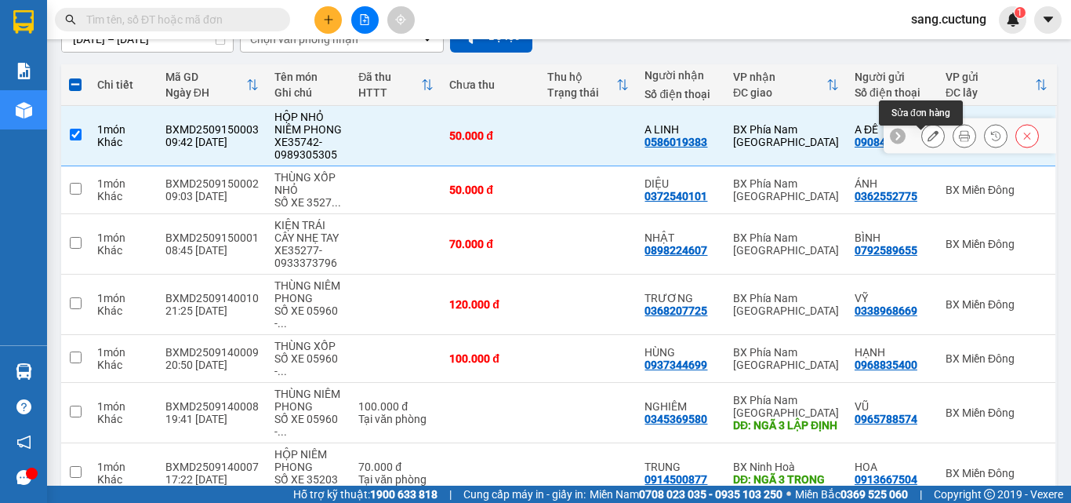
click at [928, 141] on icon at bounding box center [933, 135] width 11 height 11
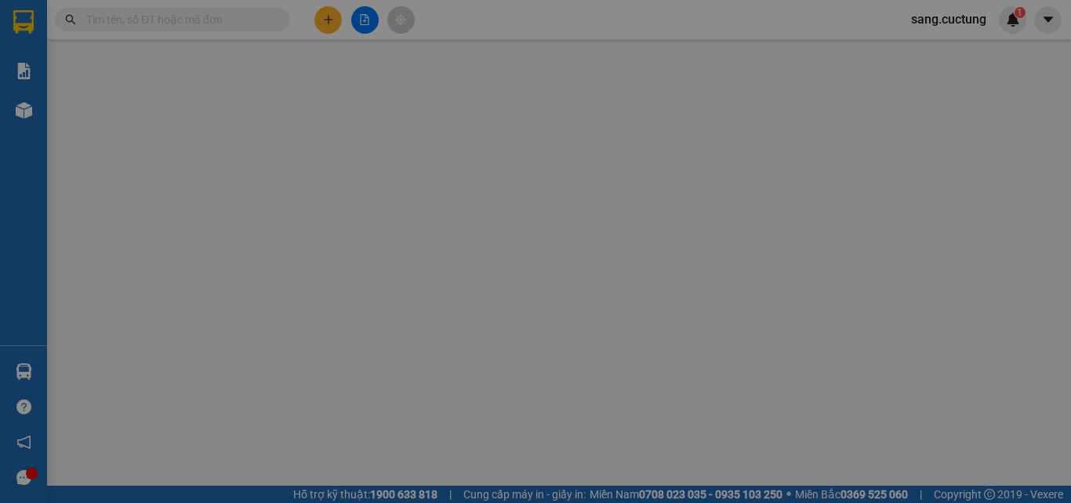
type input "0908448284"
type input "0586019383"
type input "50.000"
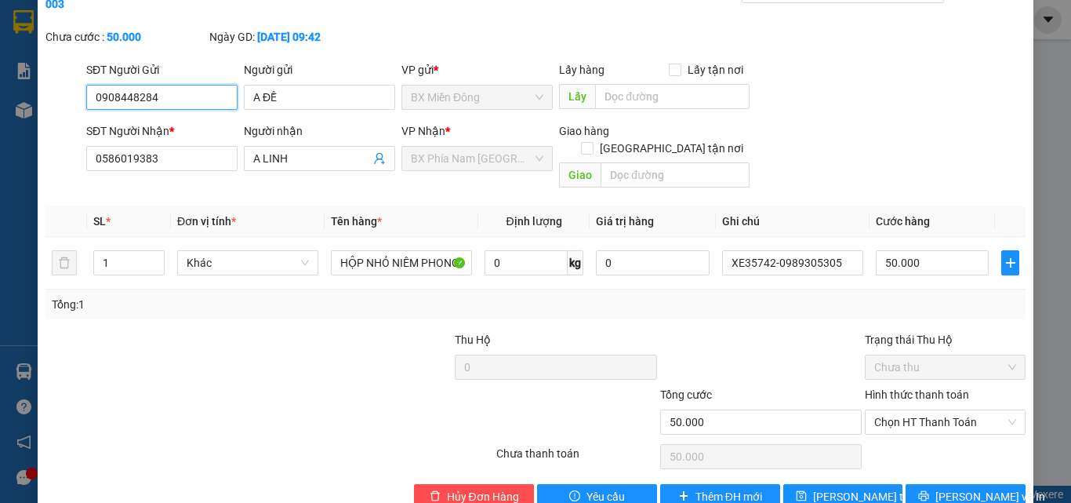
scroll to position [81, 0]
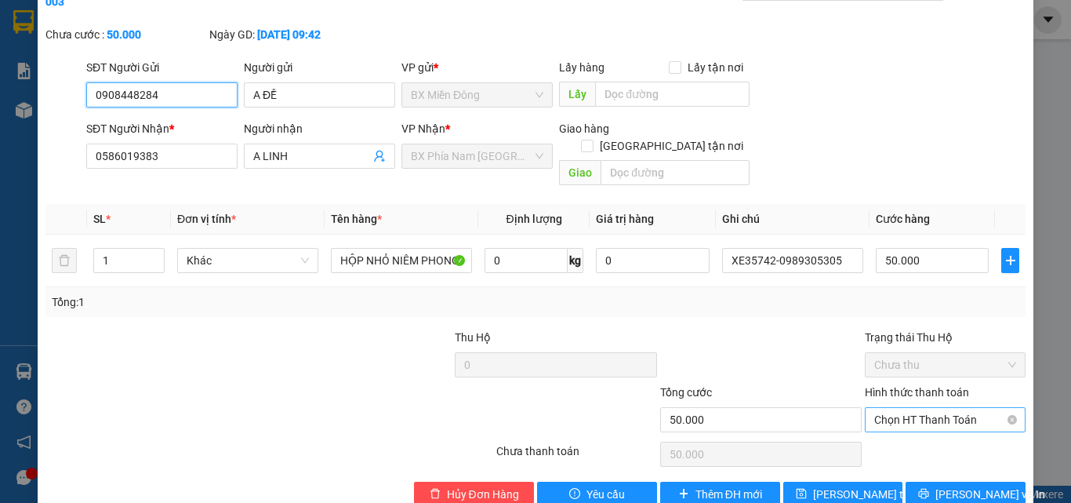
click at [898, 408] on span "Chọn HT Thanh Toán" at bounding box center [946, 420] width 142 height 24
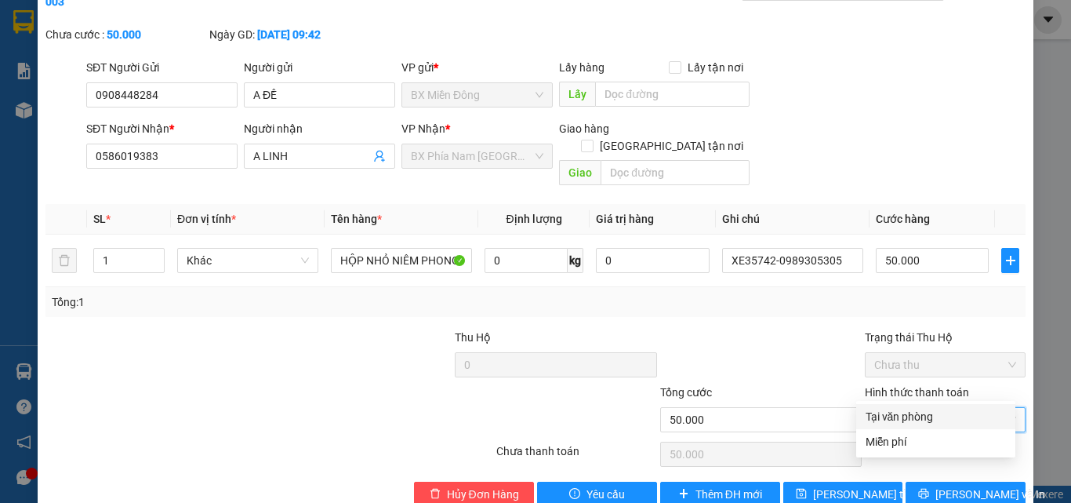
click at [901, 414] on div "Tại văn phòng" at bounding box center [936, 416] width 140 height 17
type input "0"
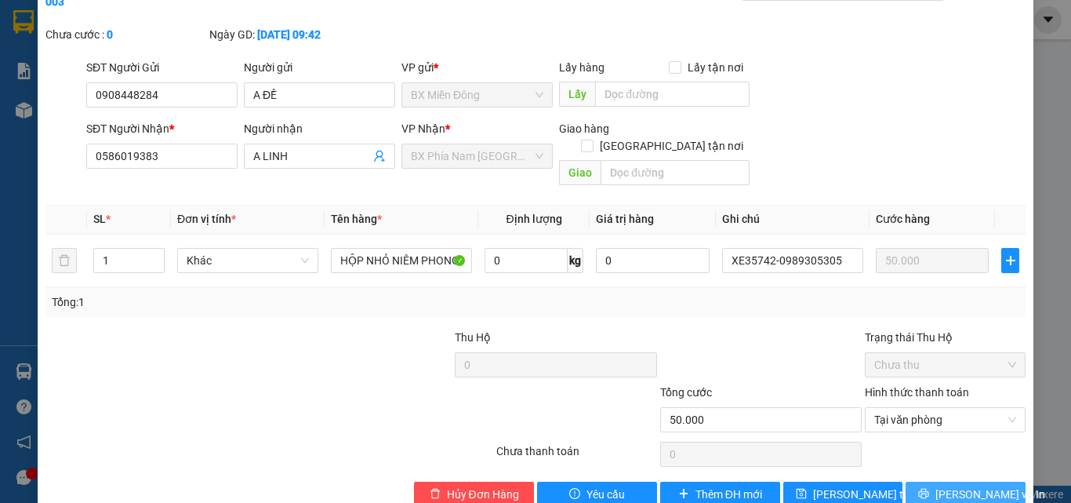
click at [929, 488] on icon "printer" at bounding box center [923, 493] width 11 height 11
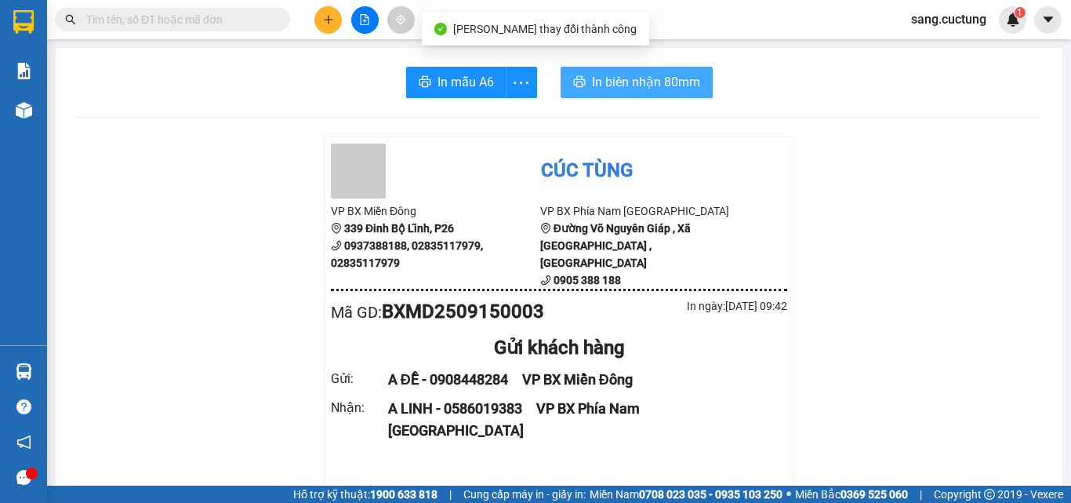
click at [640, 79] on span "In biên nhận 80mm" at bounding box center [646, 82] width 108 height 20
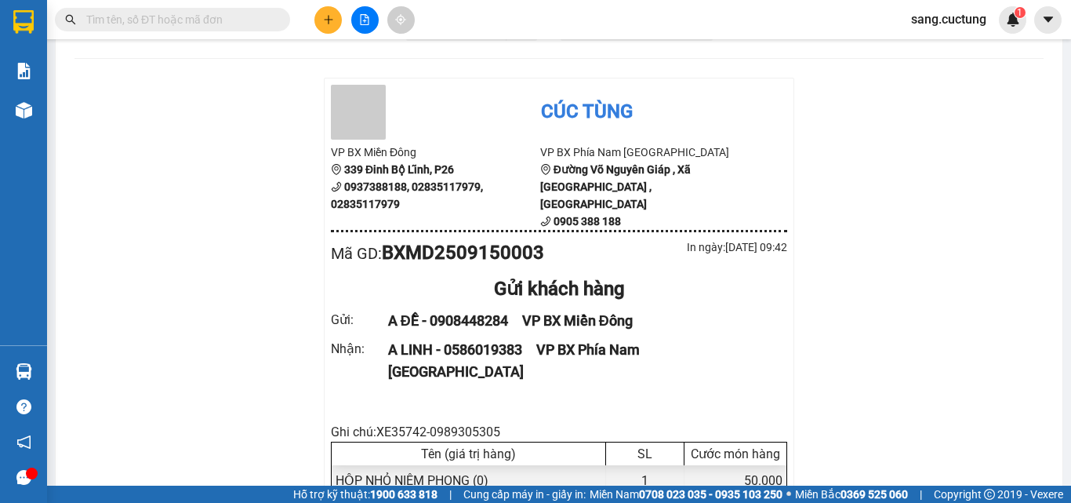
scroll to position [157, 0]
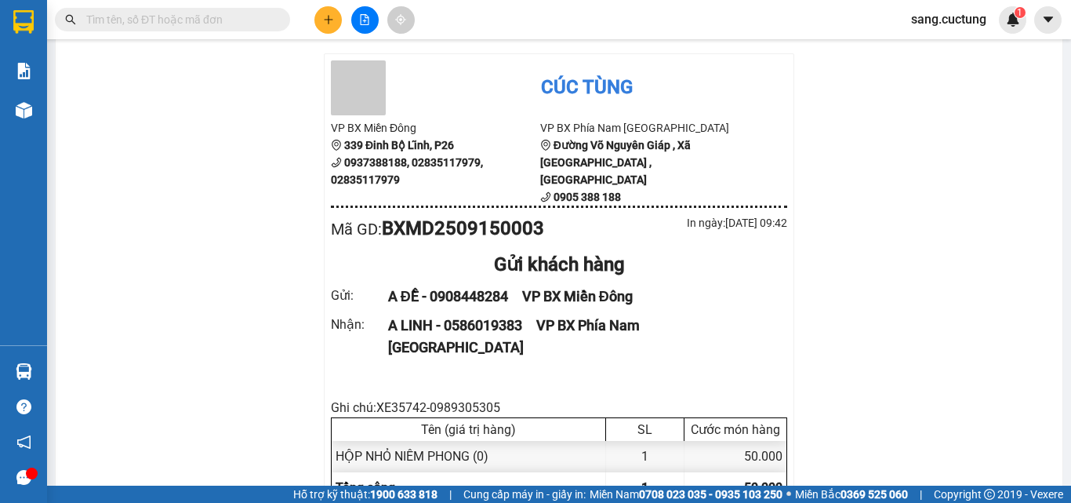
scroll to position [0, 0]
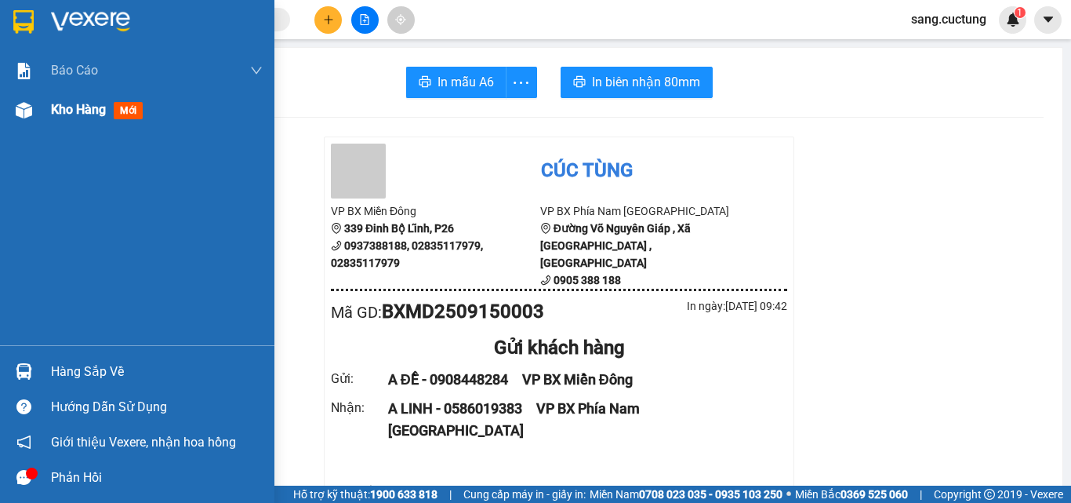
click at [46, 109] on div "Kho hàng mới" at bounding box center [137, 109] width 275 height 39
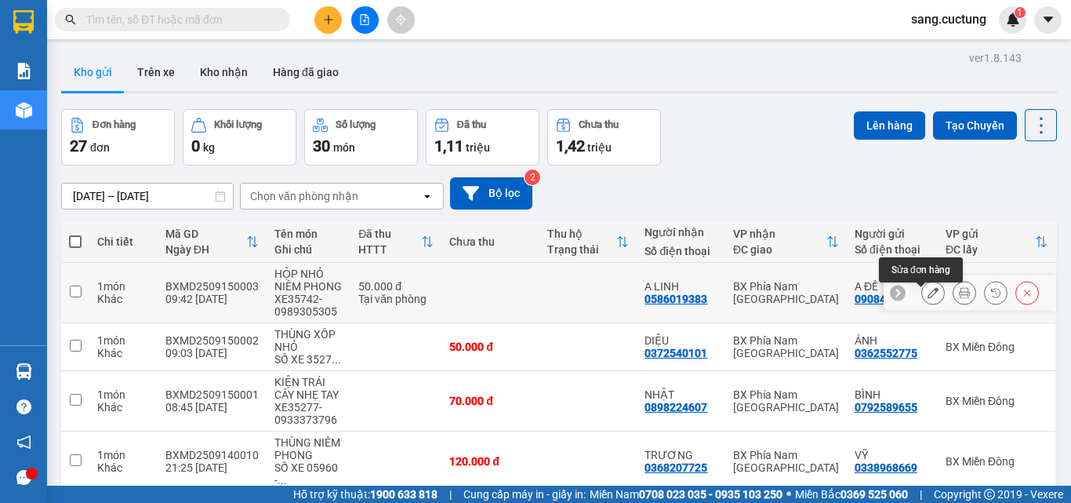
click at [928, 297] on icon at bounding box center [933, 292] width 11 height 11
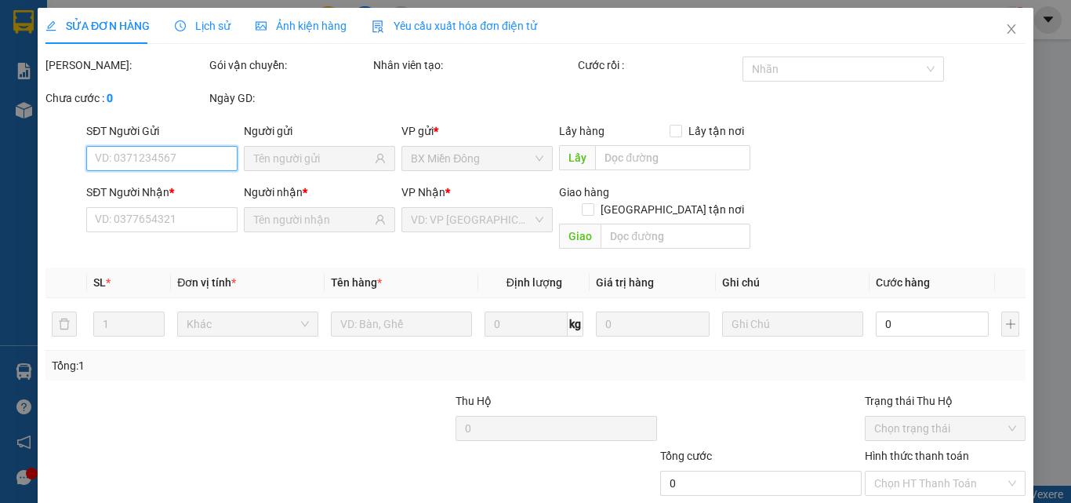
type input "0908448284"
type input "0586019383"
type input "50.000"
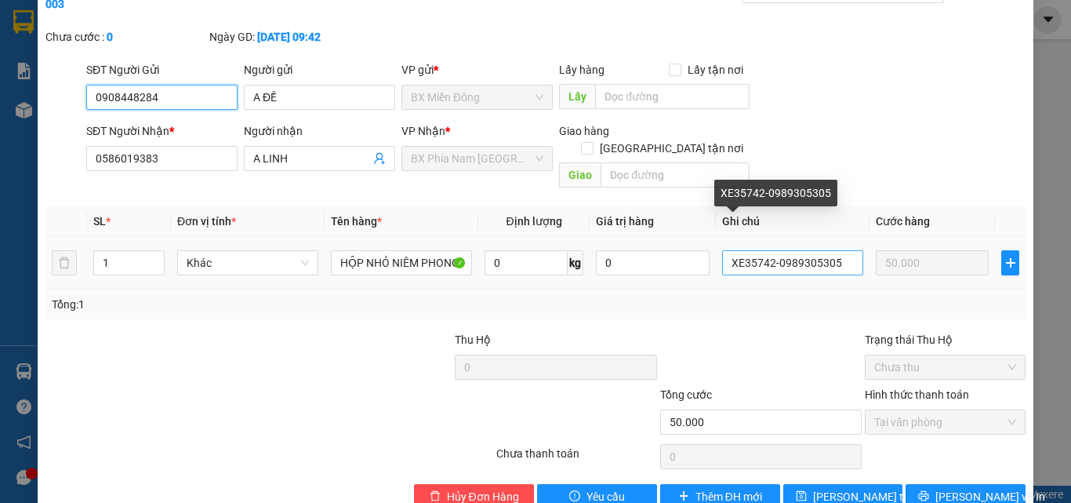
scroll to position [81, 0]
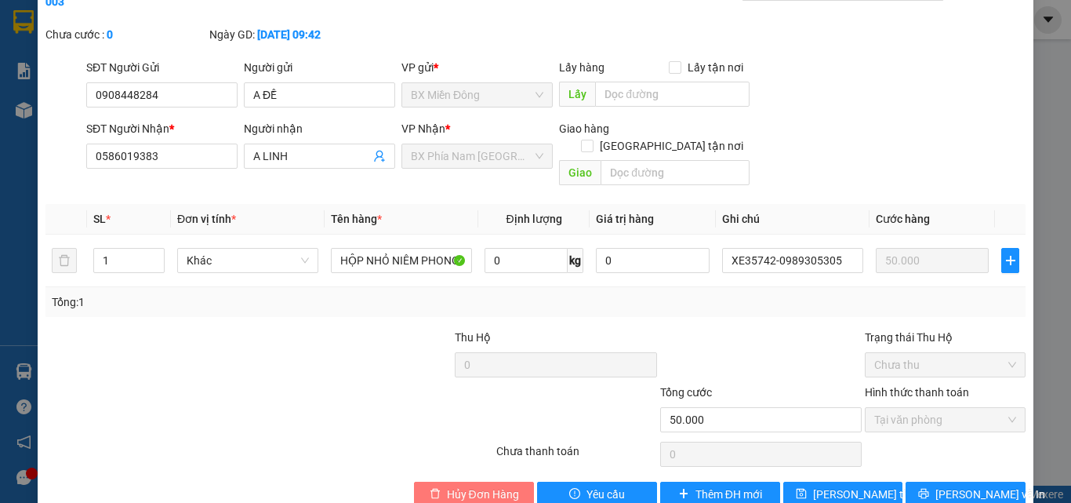
click at [471, 486] on span "Hủy Đơn Hàng" at bounding box center [483, 494] width 72 height 17
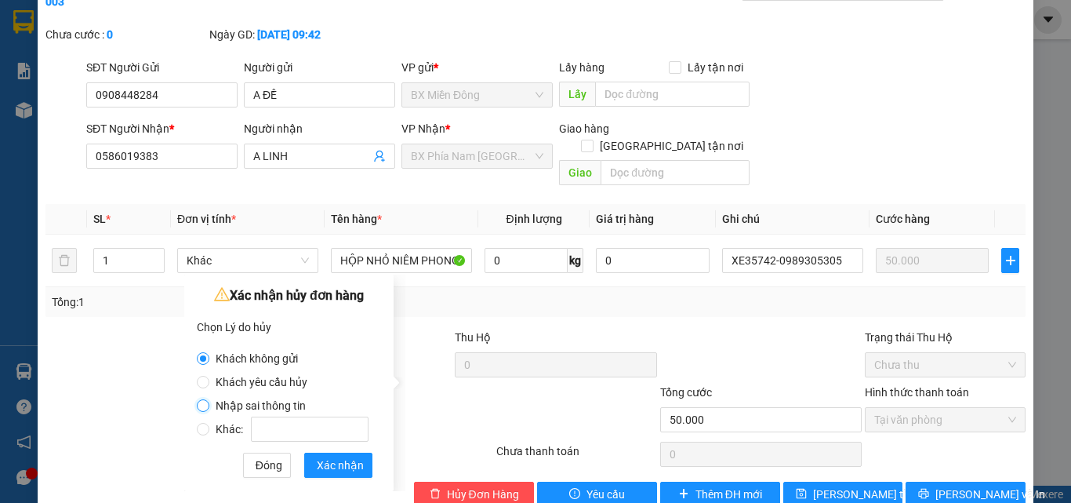
click at [207, 406] on input "Nhập sai thông tin" at bounding box center [203, 405] width 13 height 13
radio input "true"
radio input "false"
click at [323, 466] on span "Xác nhận" at bounding box center [340, 464] width 47 height 17
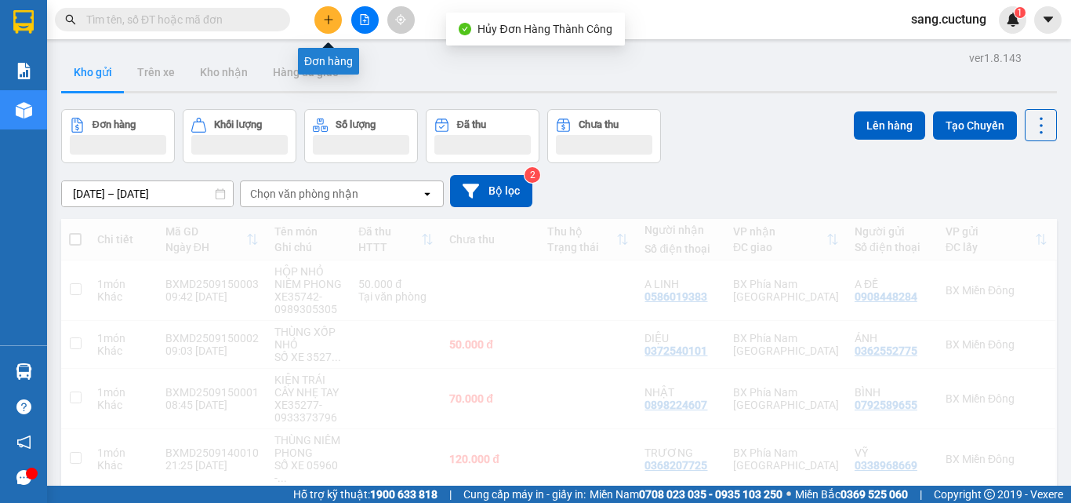
click at [331, 20] on icon "plus" at bounding box center [328, 19] width 11 height 11
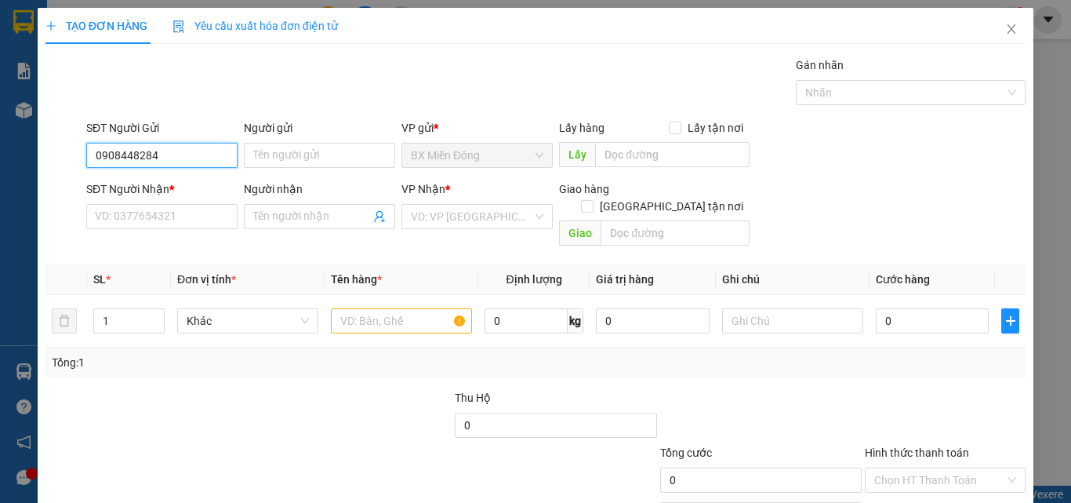
type input "0908448284"
click at [277, 142] on div "Người gửi" at bounding box center [319, 131] width 151 height 24
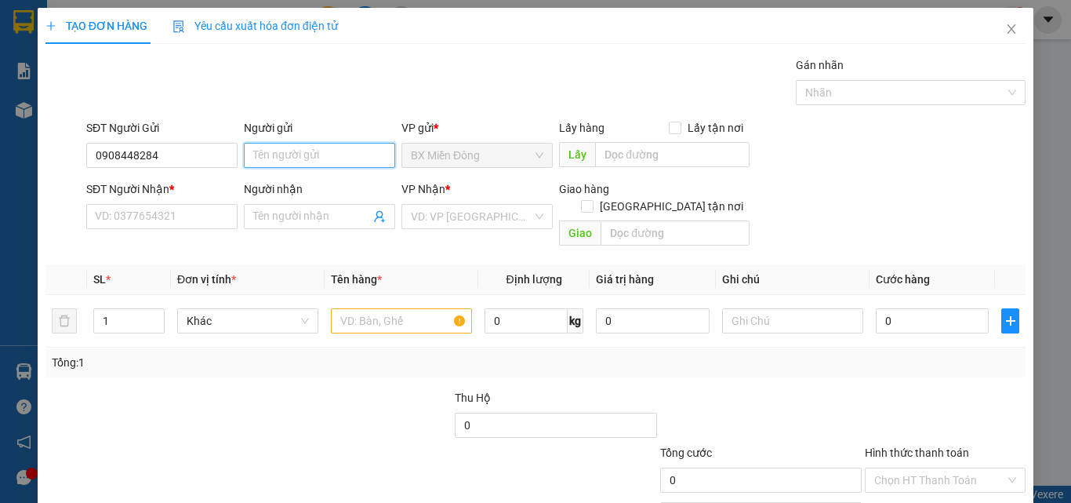
click at [292, 144] on input "Người gửi" at bounding box center [319, 155] width 151 height 25
type input "A ĐỀ"
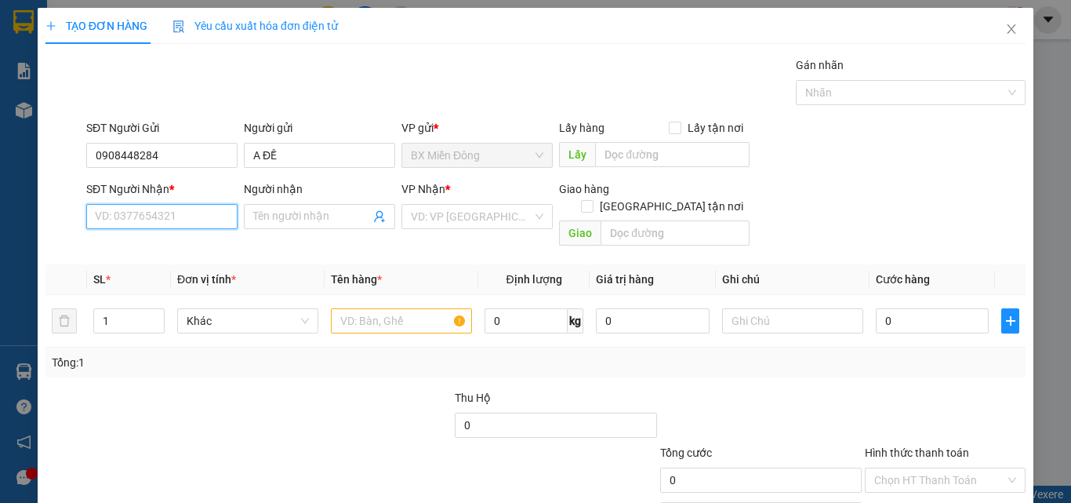
click at [121, 214] on input "SĐT Người Nhận *" at bounding box center [161, 216] width 151 height 25
type input "0586019383"
click at [265, 214] on input "Người nhận" at bounding box center [311, 216] width 117 height 17
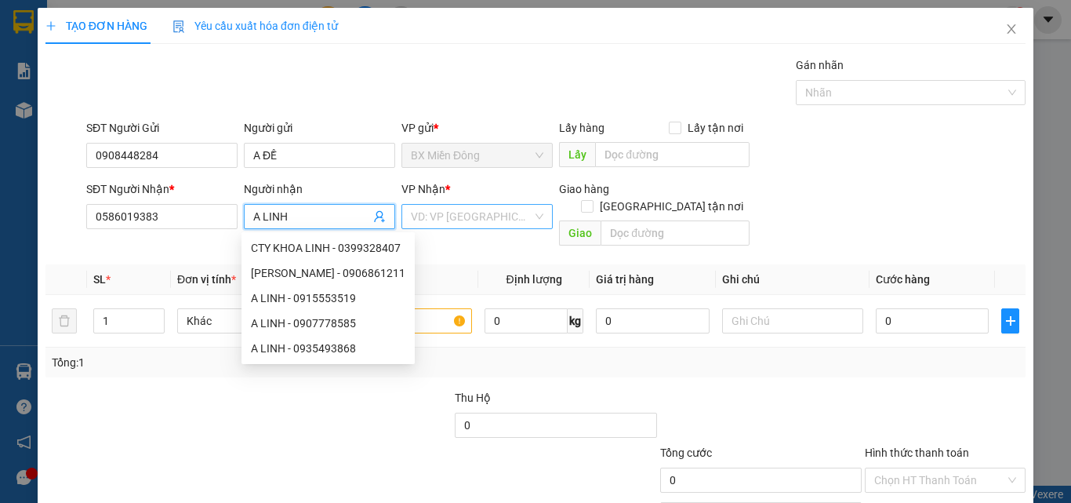
type input "A LINH"
click at [445, 206] on input "search" at bounding box center [472, 217] width 122 height 24
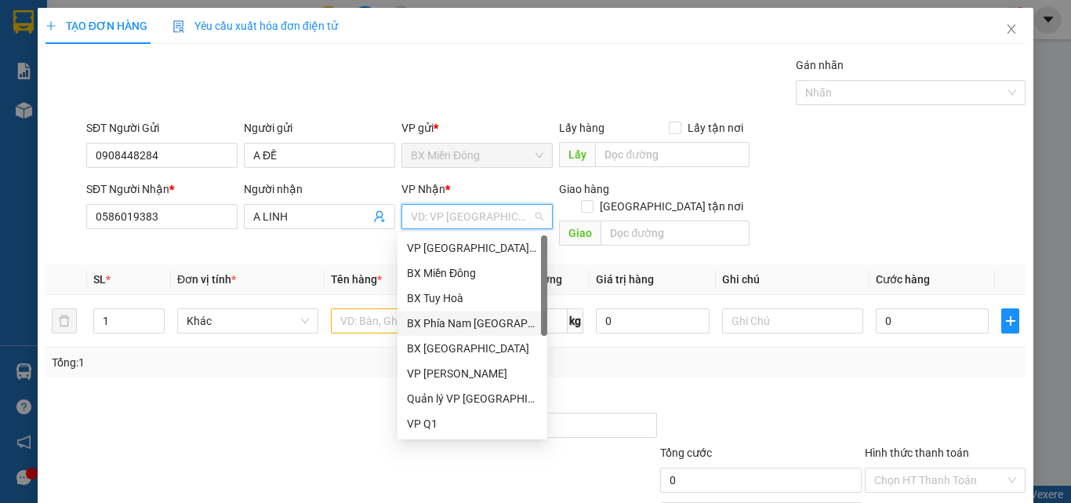
click at [486, 316] on div "BX Phía Nam [GEOGRAPHIC_DATA]" at bounding box center [472, 323] width 131 height 17
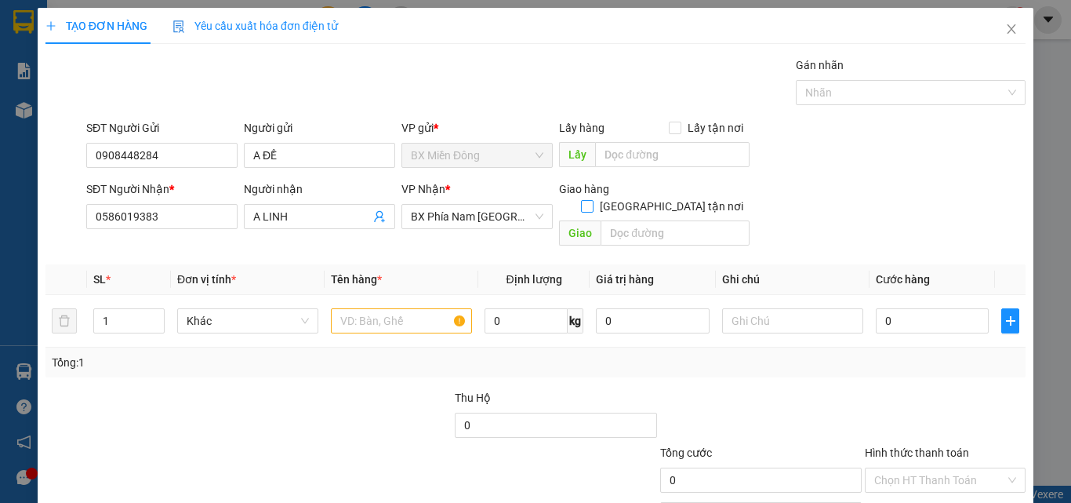
click at [592, 200] on input "[GEOGRAPHIC_DATA] tận nơi" at bounding box center [586, 205] width 11 height 11
checkbox input "true"
click at [669, 220] on input "text" at bounding box center [675, 232] width 149 height 25
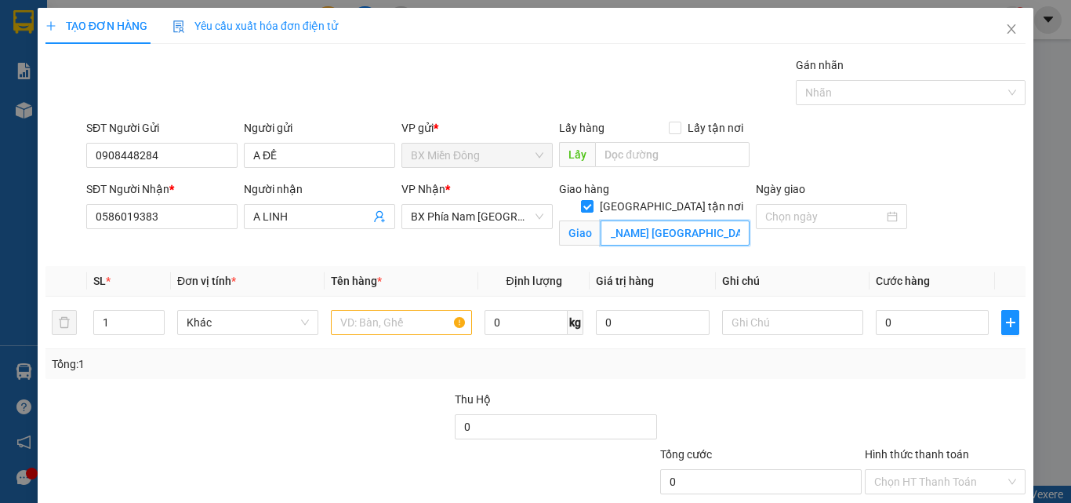
scroll to position [0, 74]
type input "156 [PERSON_NAME] [GEOGRAPHIC_DATA]"
click at [760, 206] on div at bounding box center [831, 216] width 151 height 25
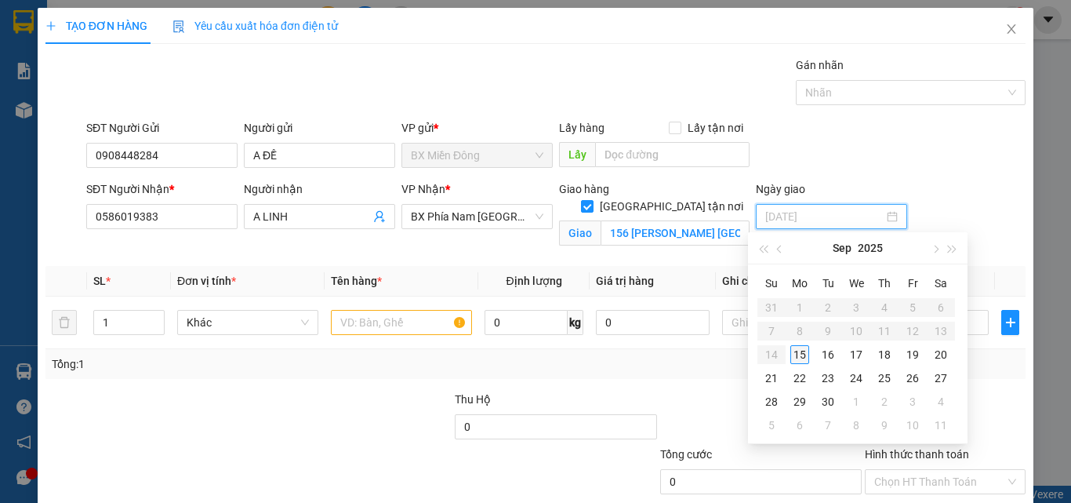
type input "[DATE]"
click at [806, 354] on div "15" at bounding box center [800, 354] width 19 height 19
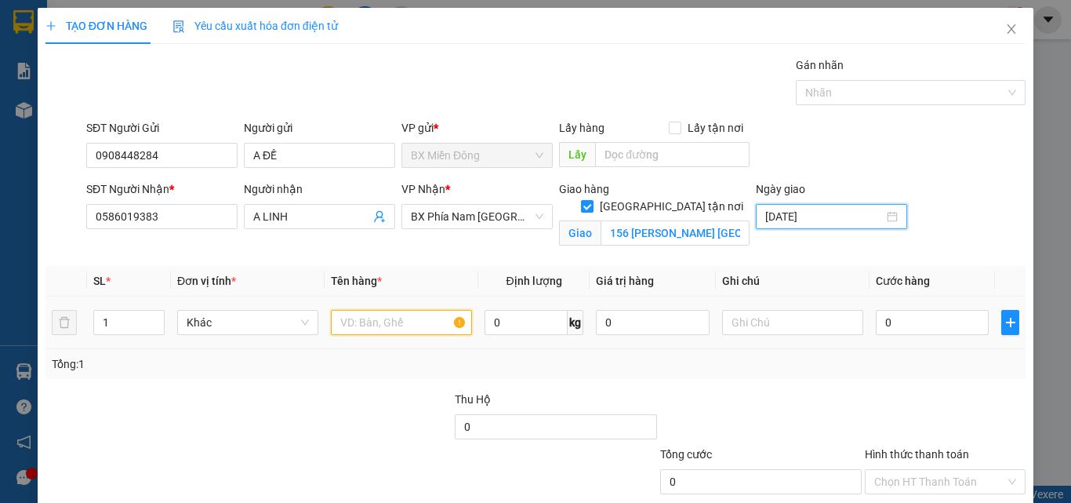
click at [368, 318] on input "text" at bounding box center [401, 322] width 141 height 25
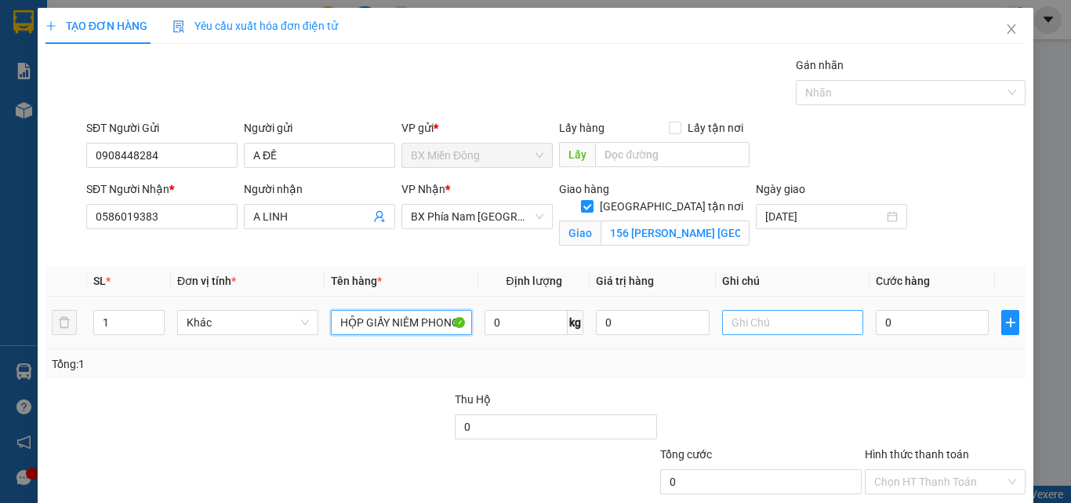
type input "HỘP GIẤY NIÊM PHONG"
click at [729, 321] on input "text" at bounding box center [792, 322] width 141 height 25
type input "XE35742-0989305305"
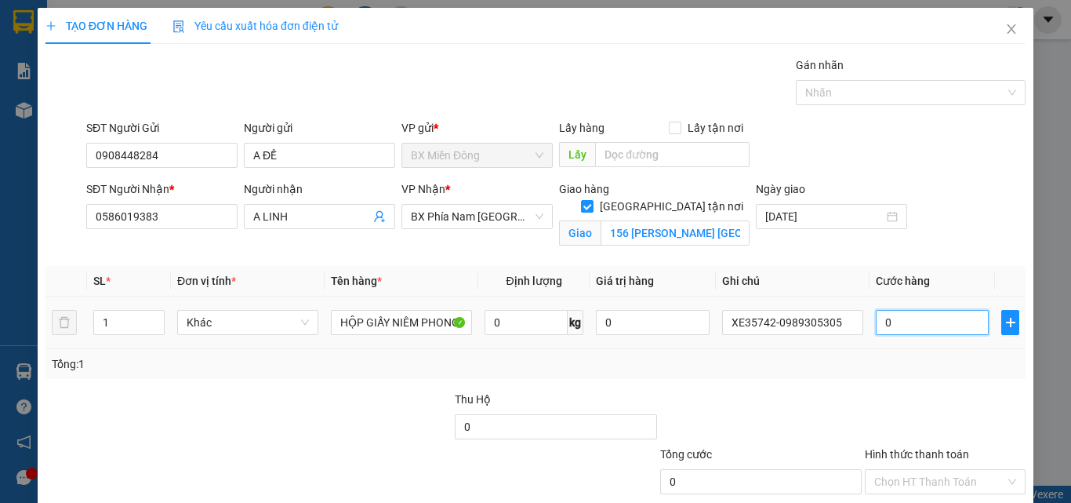
click at [936, 319] on input "0" at bounding box center [932, 322] width 113 height 25
type input "1"
type input "13"
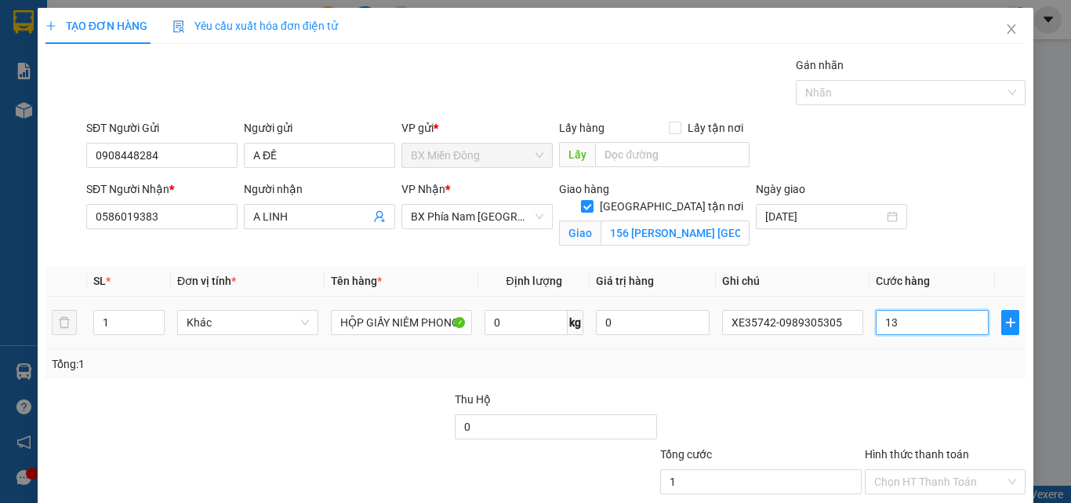
type input "13"
type input "130"
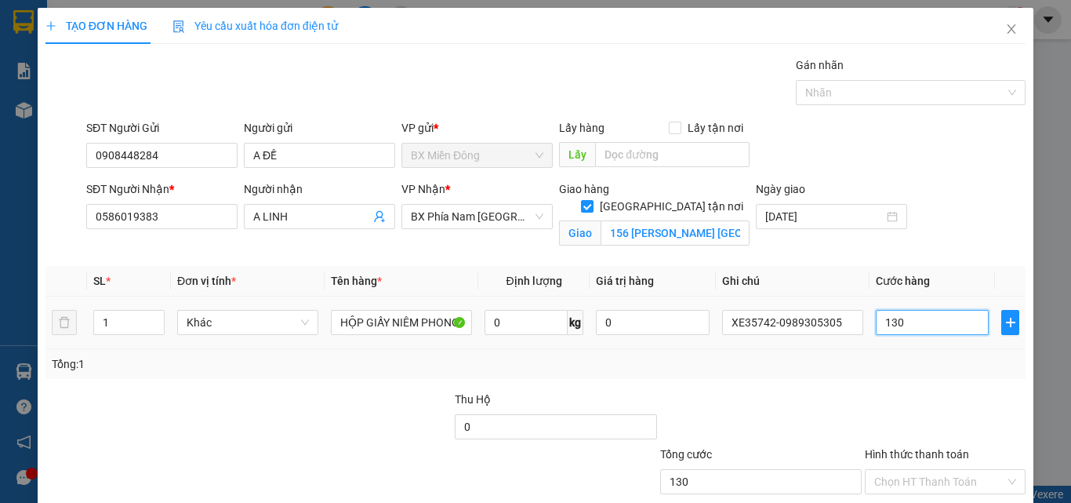
type input "1.300"
type input "13.000"
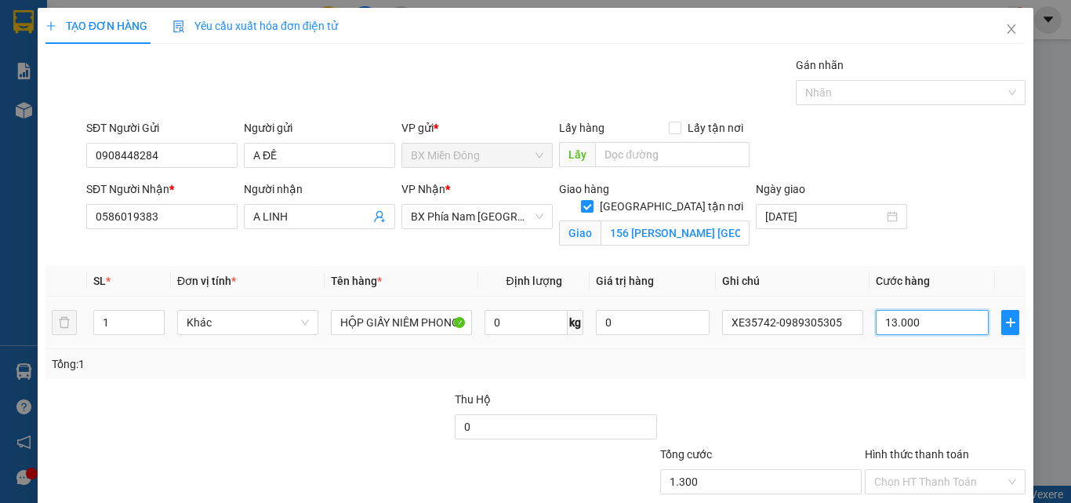
type input "13.000"
type input "130.000"
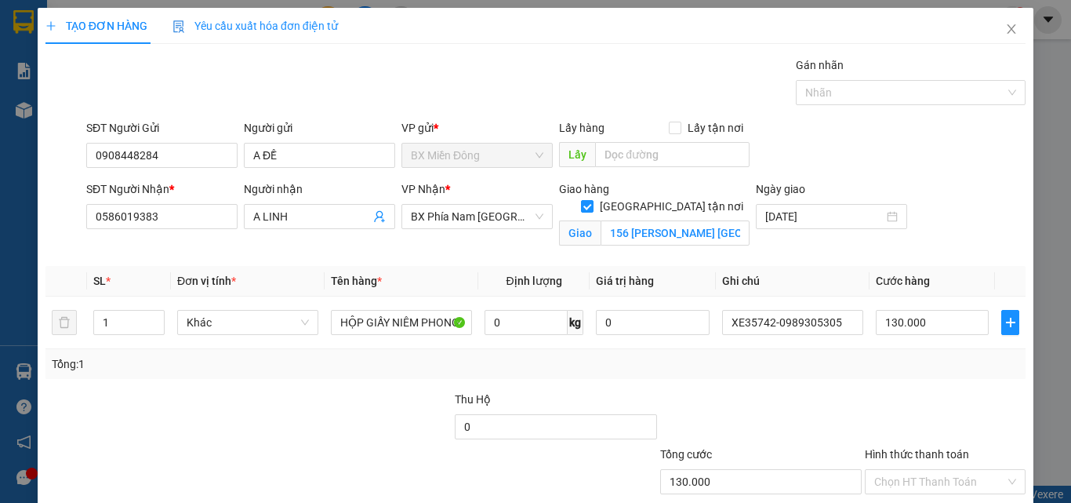
click at [896, 373] on div "Tổng: 1" at bounding box center [535, 364] width 980 height 30
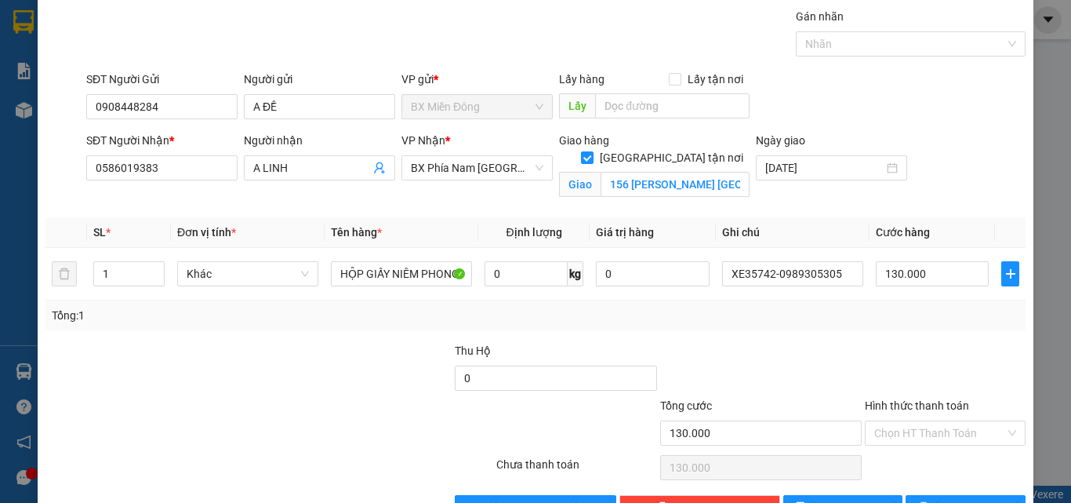
scroll to position [96, 0]
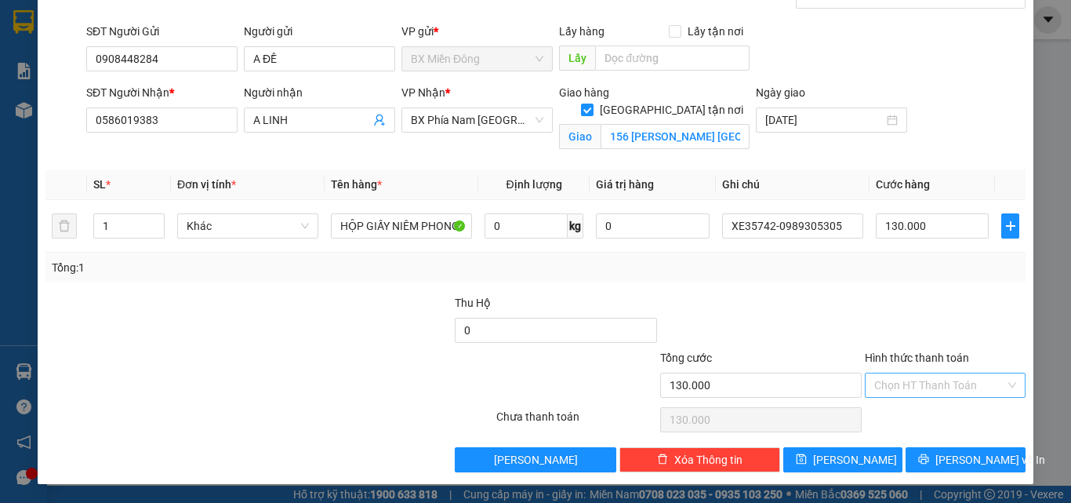
click at [908, 388] on input "Hình thức thanh toán" at bounding box center [940, 385] width 131 height 24
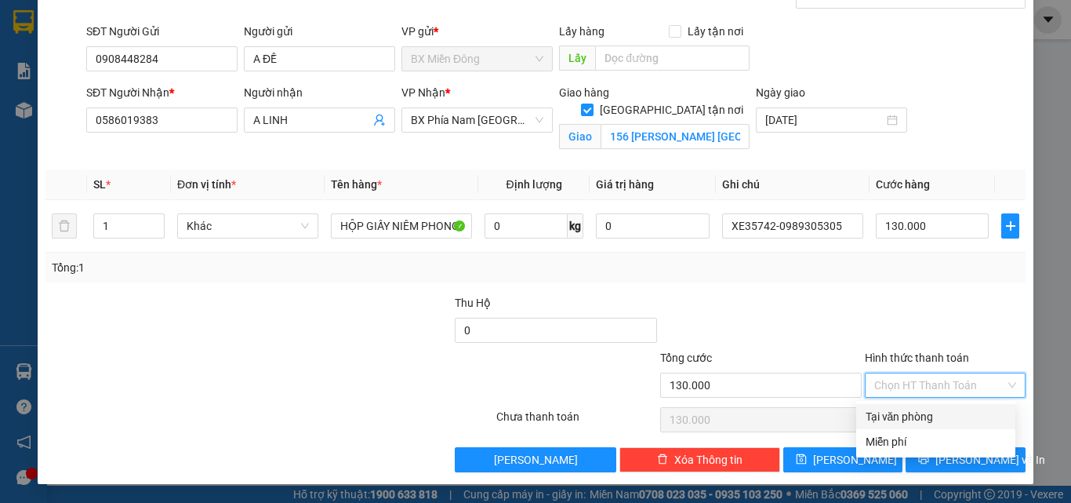
click at [915, 414] on div "Tại văn phòng" at bounding box center [936, 416] width 140 height 17
type input "0"
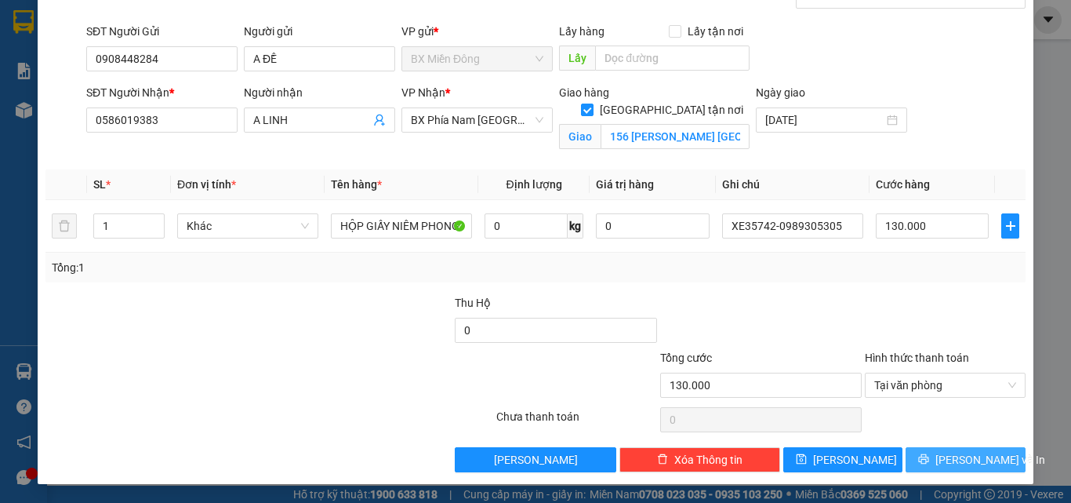
click at [944, 455] on span "[PERSON_NAME] và In" at bounding box center [991, 459] width 110 height 17
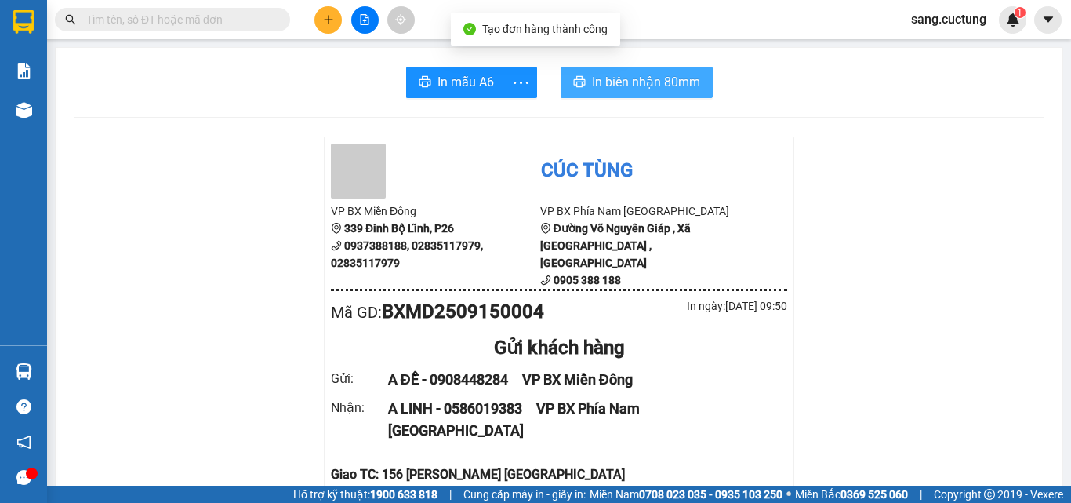
click at [693, 88] on span "In biên nhận 80mm" at bounding box center [646, 82] width 108 height 20
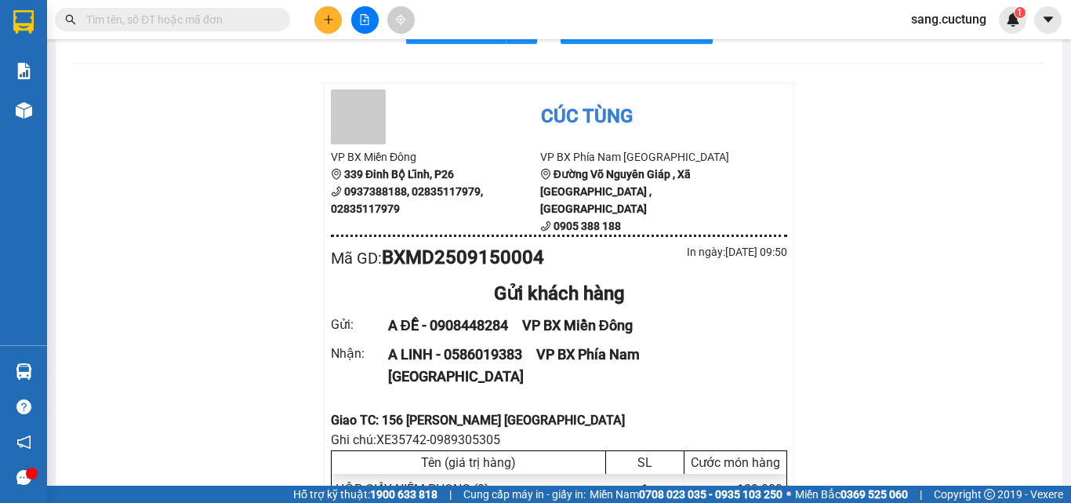
scroll to position [157, 0]
